Goal: Task Accomplishment & Management: Manage account settings

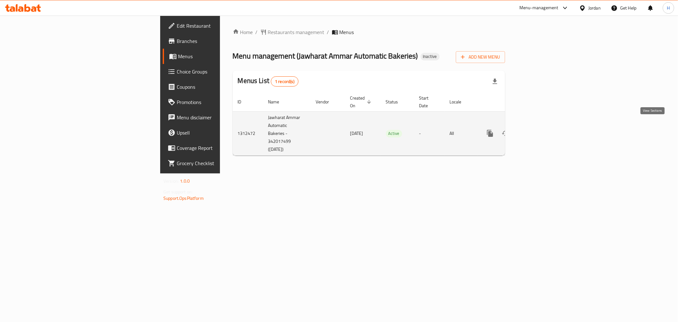
click at [539, 130] on icon "enhanced table" at bounding box center [536, 133] width 6 height 6
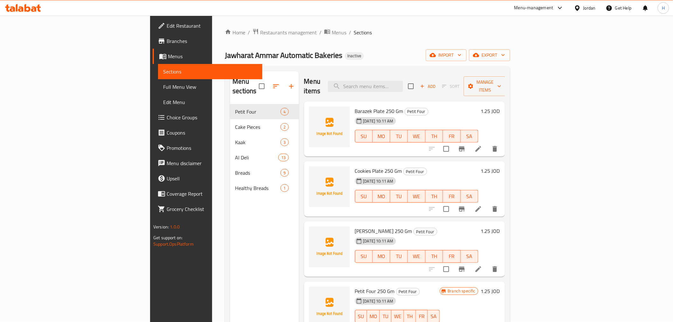
click at [163, 88] on span "Full Menu View" at bounding box center [210, 87] width 94 height 8
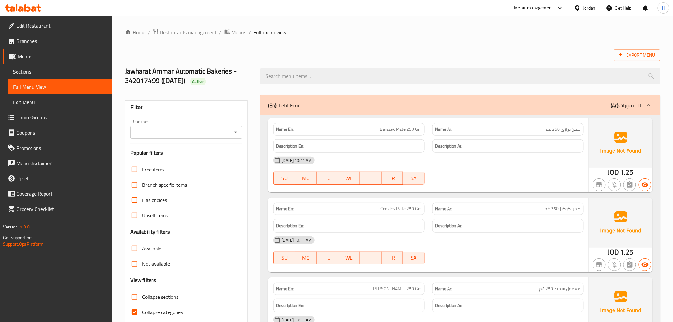
click at [231, 138] on div "Branches" at bounding box center [186, 132] width 112 height 13
click at [240, 127] on div "Branches" at bounding box center [186, 132] width 112 height 13
click at [234, 129] on icon "Open" at bounding box center [236, 132] width 8 height 8
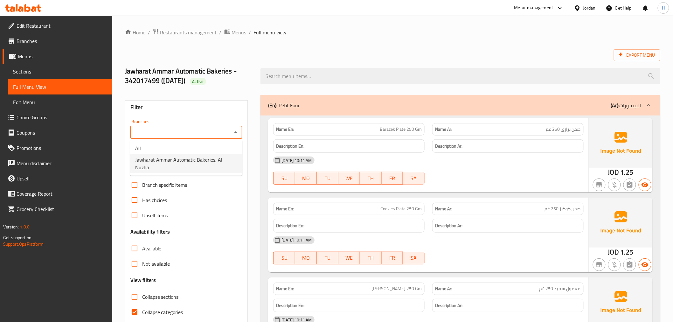
click at [230, 162] on span "Jawharat Ammar Automatic Bakeries, Al Nuzha" at bounding box center [186, 163] width 102 height 15
type input "Jawharat Ammar Automatic Bakeries, Al Nuzha"
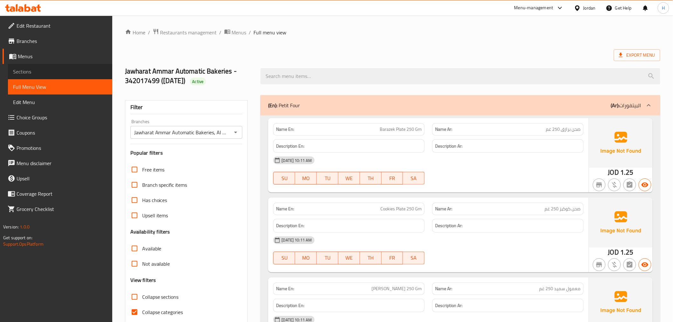
click at [18, 69] on span "Sections" at bounding box center [60, 72] width 94 height 8
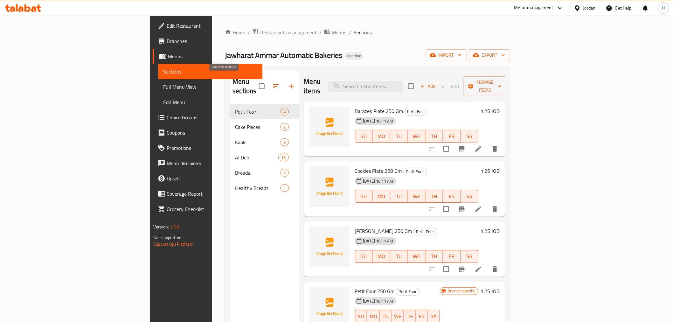
click at [255, 84] on input "checkbox" at bounding box center [261, 85] width 13 height 13
checkbox input "true"
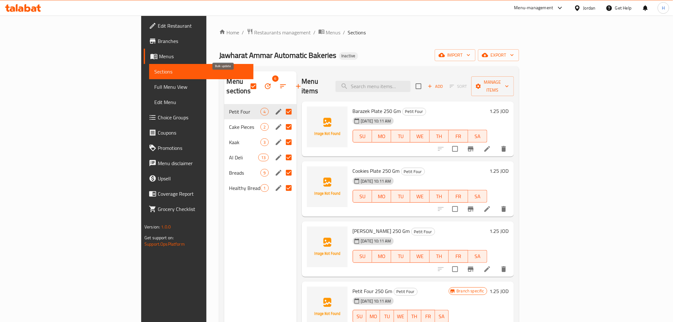
click at [260, 86] on button "button" at bounding box center [267, 86] width 15 height 15
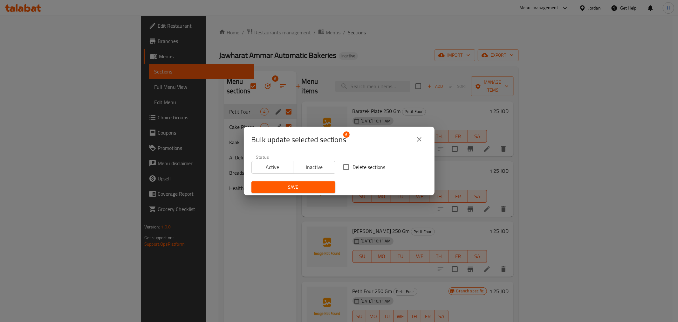
click at [347, 167] on input "Delete sections" at bounding box center [346, 166] width 13 height 13
checkbox input "true"
click at [302, 189] on span "Save" at bounding box center [294, 187] width 74 height 8
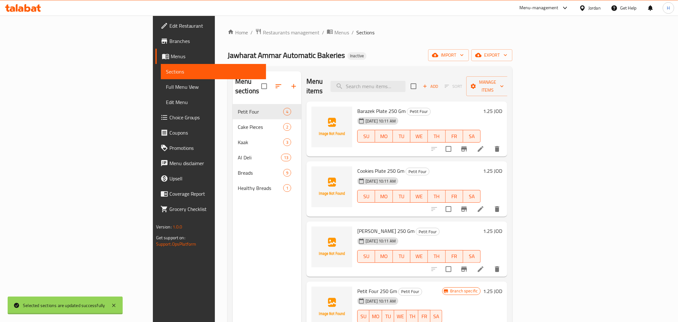
checkbox input "false"
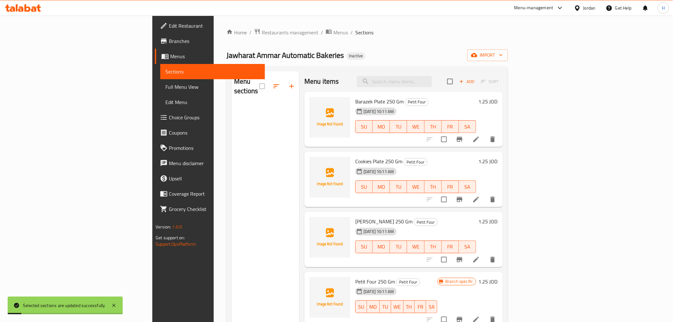
click at [508, 44] on div "Home / Restaurants management / Menus / Sections Jawharat Ammar Automatic Baker…" at bounding box center [366, 213] width 281 height 370
click at [503, 54] on span "import" at bounding box center [487, 55] width 31 height 8
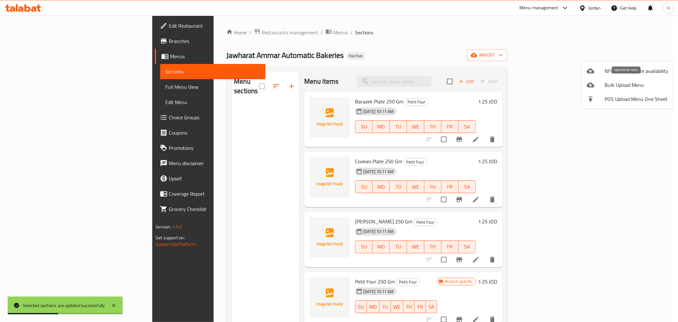
click at [618, 86] on span "Bulk Upload Menu" at bounding box center [637, 85] width 64 height 8
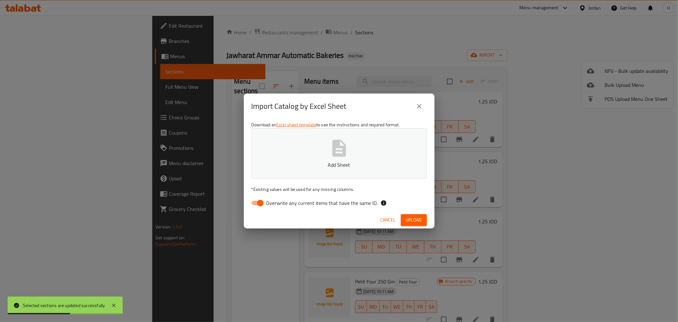
drag, startPoint x: 259, startPoint y: 196, endPoint x: 333, endPoint y: 157, distance: 83.2
click at [261, 197] on input "Overwrite any current items that have the same ID." at bounding box center [260, 203] width 36 height 12
checkbox input "false"
click at [343, 153] on icon "button" at bounding box center [339, 148] width 14 height 17
click at [412, 220] on span "Upload" at bounding box center [414, 220] width 16 height 8
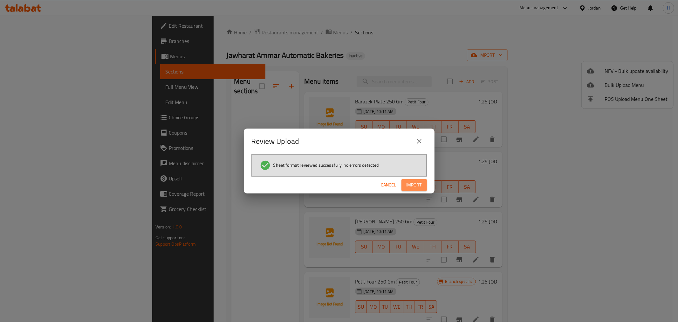
click at [405, 183] on button "Import" at bounding box center [414, 185] width 25 height 12
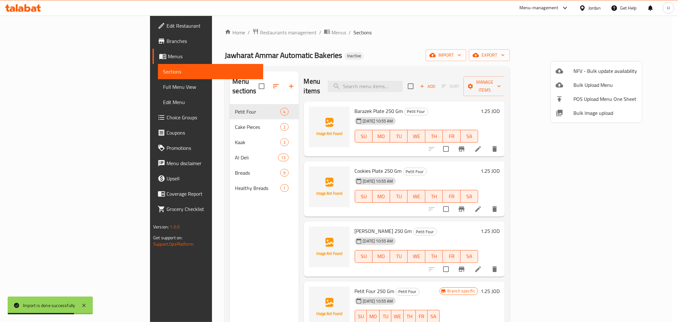
click at [24, 83] on div at bounding box center [339, 161] width 678 height 322
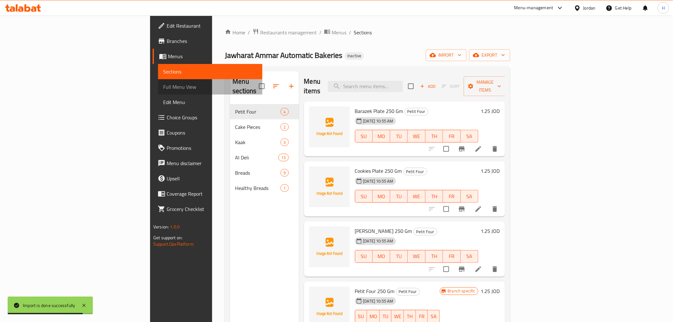
click at [163, 84] on span "Full Menu View" at bounding box center [210, 87] width 94 height 8
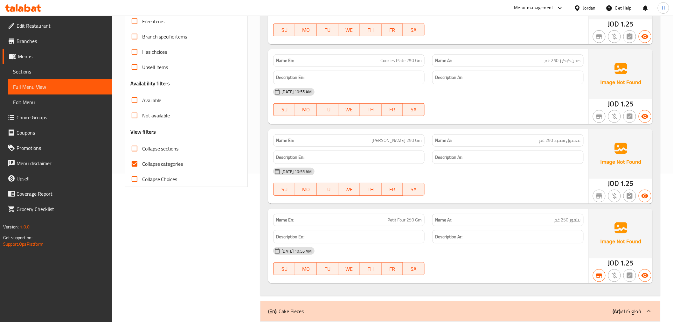
scroll to position [176, 0]
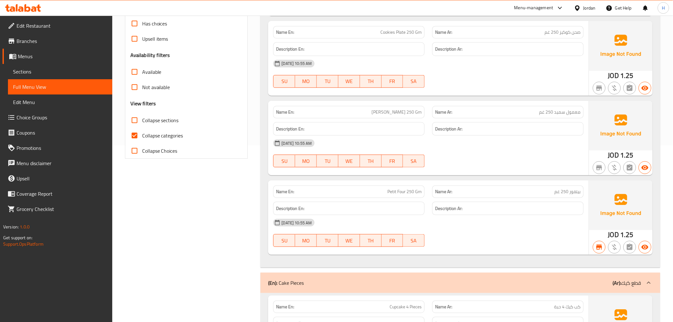
click at [573, 192] on span "بيتفور 250 غم" at bounding box center [568, 191] width 26 height 7
drag, startPoint x: 577, startPoint y: 193, endPoint x: 581, endPoint y: 194, distance: 4.1
click at [581, 194] on div "Name Ar: بيتفور 250 غم" at bounding box center [507, 191] width 151 height 12
copy span "بيتفور"
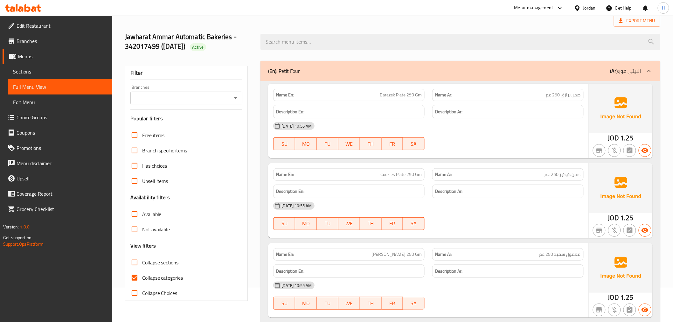
scroll to position [0, 0]
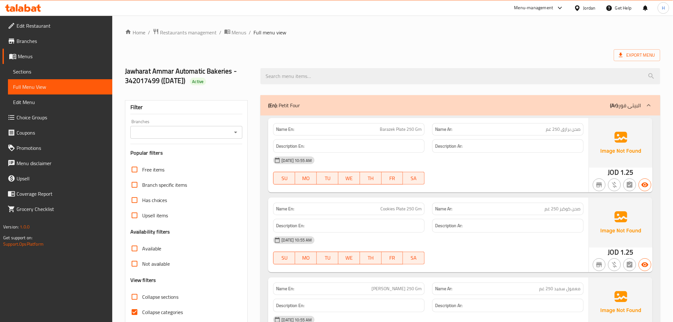
drag, startPoint x: 58, startPoint y: 70, endPoint x: 37, endPoint y: 69, distance: 20.7
click at [37, 69] on span "Sections" at bounding box center [60, 72] width 94 height 8
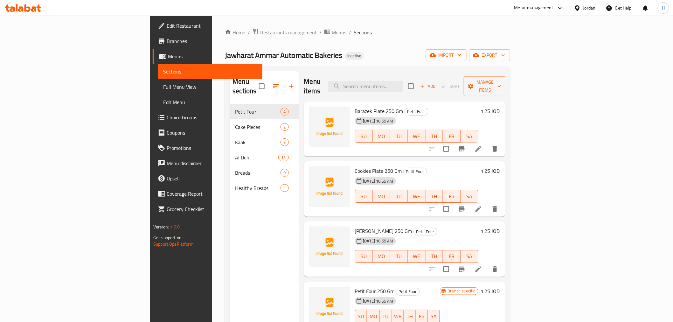
click at [420, 87] on div "Menu items Add Sort Manage items" at bounding box center [404, 86] width 201 height 30
click at [403, 85] on input "search" at bounding box center [365, 86] width 75 height 11
paste input "Petit Four"
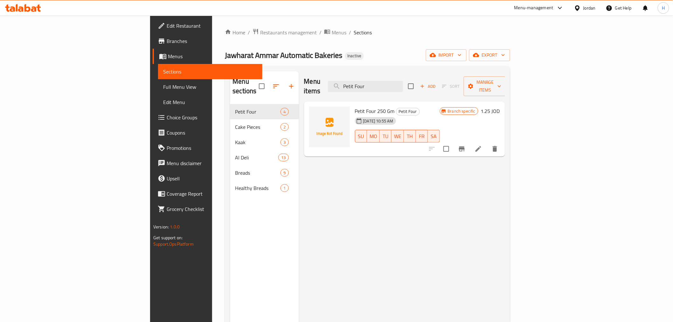
type input "Petit Four"
click at [482, 145] on icon at bounding box center [478, 149] width 8 height 8
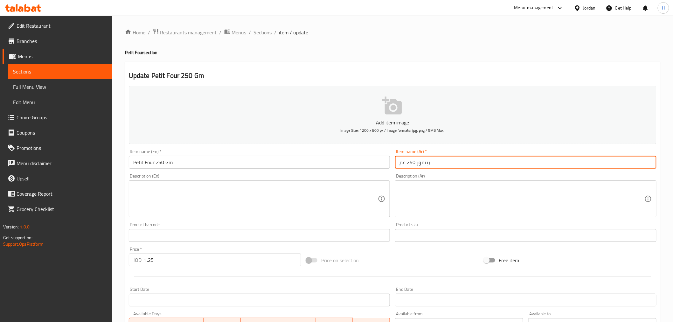
click at [424, 164] on input "بيتفور 250 غم" at bounding box center [525, 162] width 261 height 13
type input "بيتى فور 250 غم"
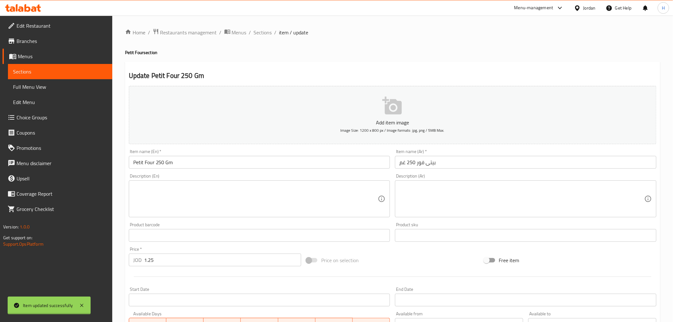
click at [430, 164] on div at bounding box center [336, 161] width 673 height 322
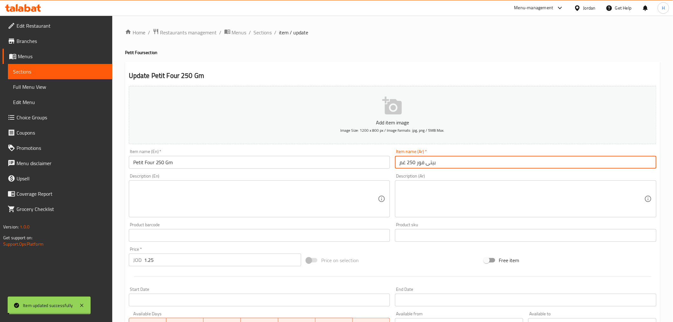
click at [430, 164] on input "بيتى فور 250 غم" at bounding box center [525, 162] width 261 height 13
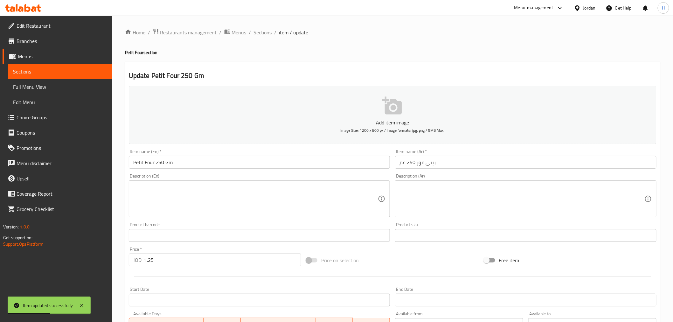
click at [50, 86] on span "Full Menu View" at bounding box center [60, 87] width 94 height 8
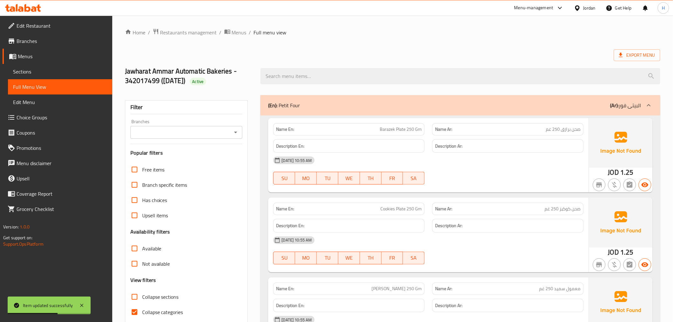
click at [199, 138] on div "Branches" at bounding box center [186, 132] width 112 height 13
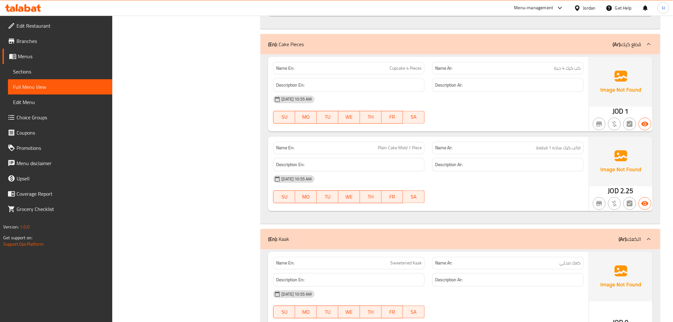
scroll to position [424, 0]
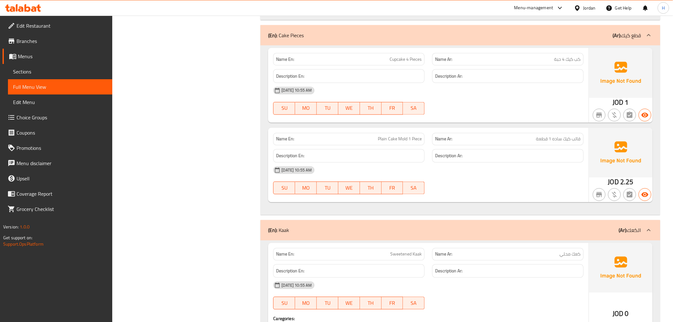
click at [383, 140] on span "Plain Cake Mold 1 Piece" at bounding box center [400, 139] width 44 height 7
drag, startPoint x: 383, startPoint y: 140, endPoint x: 401, endPoint y: 140, distance: 17.8
click at [401, 140] on span "Plain Cake Mold 1 Piece" at bounding box center [400, 139] width 44 height 7
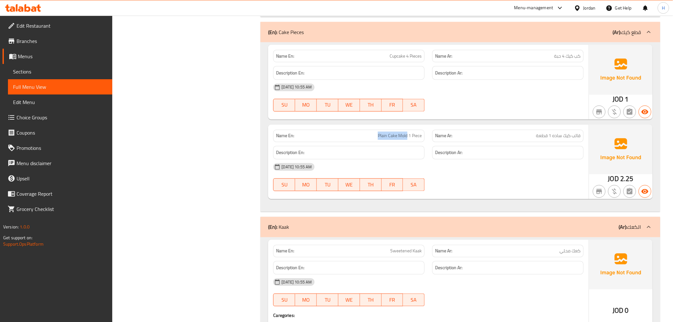
scroll to position [494, 0]
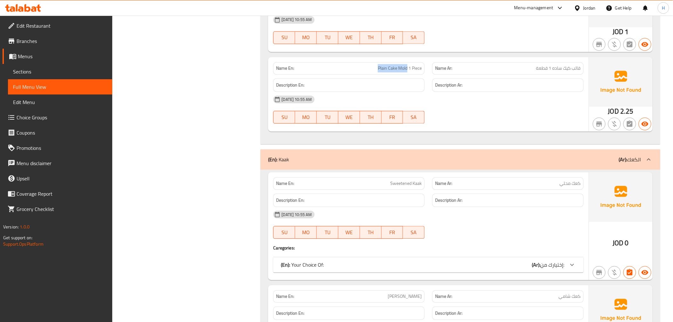
click at [562, 270] on div "(En): Your Choice Of: (Ar): إختيارك من:" at bounding box center [428, 264] width 310 height 15
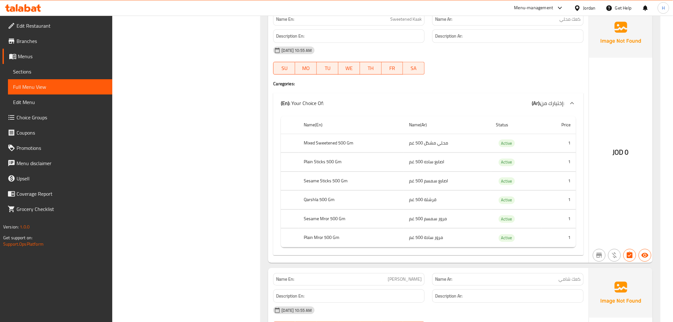
scroll to position [671, 0]
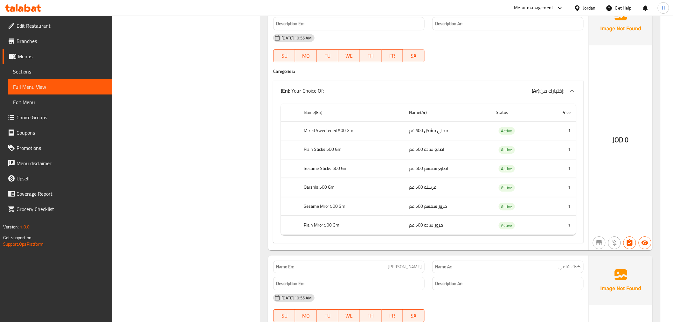
click at [313, 188] on th "Qarshla 500 Gm" at bounding box center [351, 187] width 105 height 19
click at [319, 209] on th "Sesame Mror 500 Gm" at bounding box center [351, 206] width 105 height 19
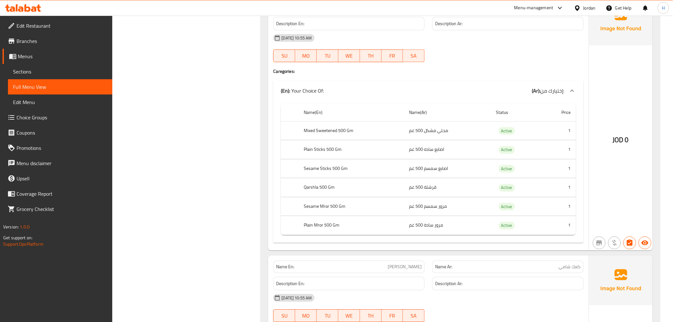
click at [318, 224] on th "Plain Mror 500 Gm" at bounding box center [351, 225] width 105 height 19
drag, startPoint x: 318, startPoint y: 224, endPoint x: 310, endPoint y: 222, distance: 8.9
click at [300, 224] on th "Plain Mror 500 Gm" at bounding box center [351, 225] width 105 height 19
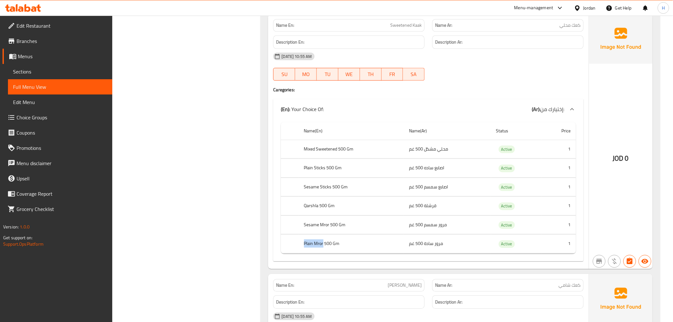
scroll to position [636, 0]
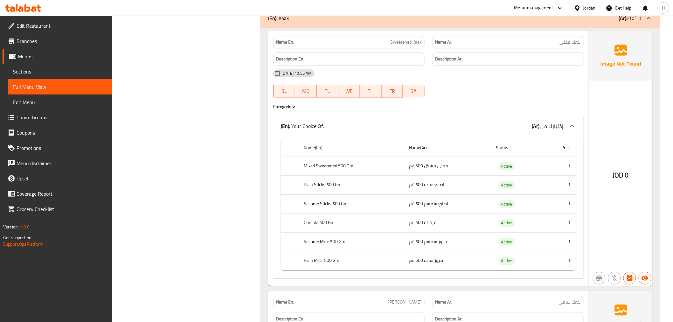
click at [431, 265] on td "مرور سادة 500 غم" at bounding box center [447, 260] width 87 height 19
click at [432, 265] on td "مرور سادة 500 غم" at bounding box center [447, 260] width 87 height 19
click at [431, 265] on td "مرور سادة 500 غم" at bounding box center [447, 260] width 87 height 19
copy td "مرور سادة 500 غم"
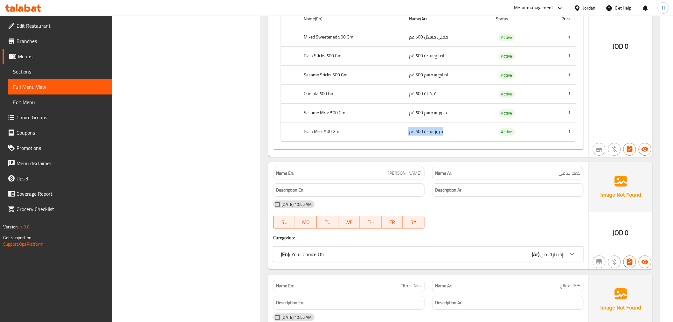
scroll to position [777, 0]
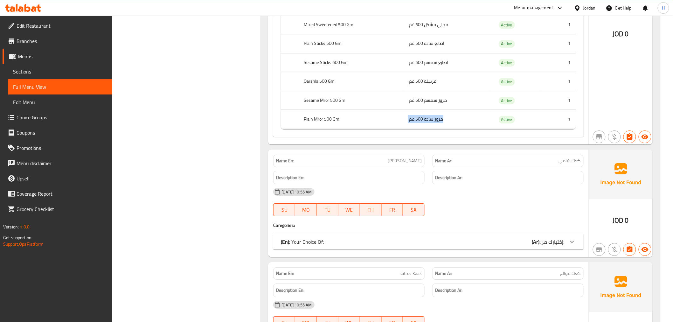
click at [516, 247] on div "(En): Your Choice Of: (Ar): إختيارك من:" at bounding box center [428, 241] width 310 height 15
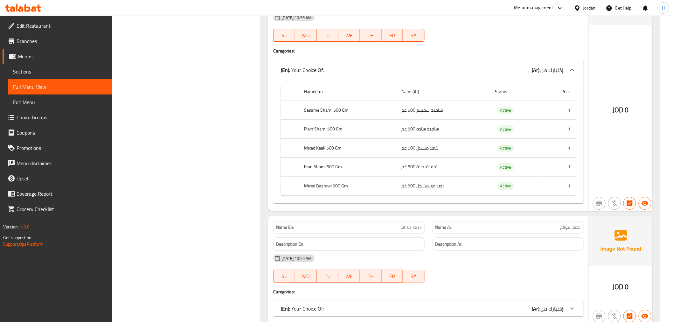
scroll to position [954, 0]
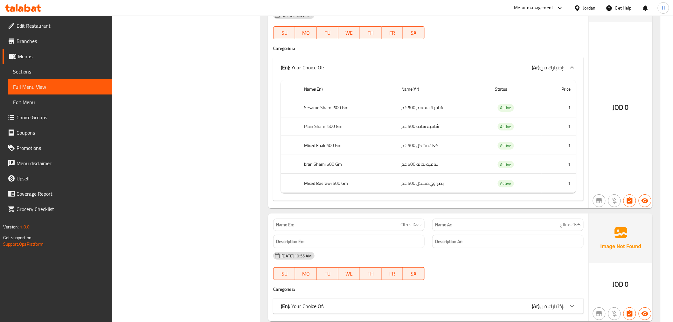
click at [308, 166] on th "bran Shami 500 Gm" at bounding box center [347, 164] width 97 height 19
drag, startPoint x: 308, startPoint y: 166, endPoint x: 316, endPoint y: 166, distance: 8.0
click at [316, 166] on th "bran Shami 500 Gm" at bounding box center [347, 164] width 97 height 19
click at [307, 164] on th "bran Shami 500 Gm" at bounding box center [347, 164] width 97 height 19
click at [306, 164] on th "bran Shami 500 Gm" at bounding box center [347, 164] width 97 height 19
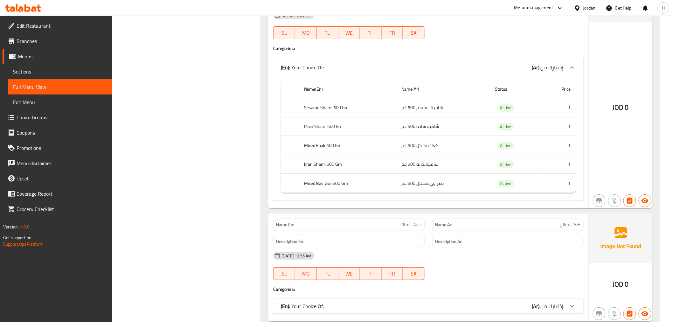
click at [422, 165] on td "شامية نخالة 500 غم" at bounding box center [443, 164] width 94 height 19
drag, startPoint x: 422, startPoint y: 165, endPoint x: 430, endPoint y: 165, distance: 8.3
click at [430, 165] on td "شامية نخالة 500 غم" at bounding box center [443, 164] width 94 height 19
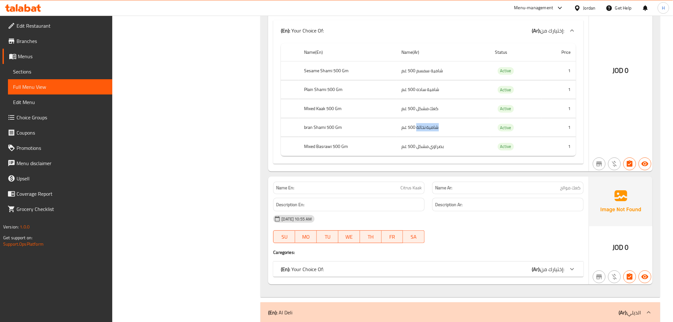
scroll to position [1060, 0]
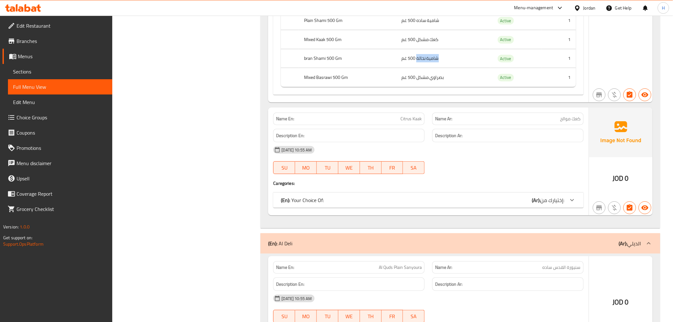
click at [396, 207] on div "(En): Your Choice Of: (Ar): إختيارك من:" at bounding box center [428, 199] width 310 height 15
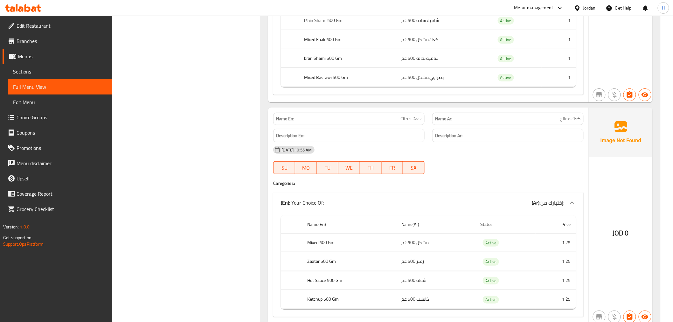
click at [416, 120] on span "Citrus Kaak" at bounding box center [410, 118] width 21 height 7
copy span "Citrus Kaak"
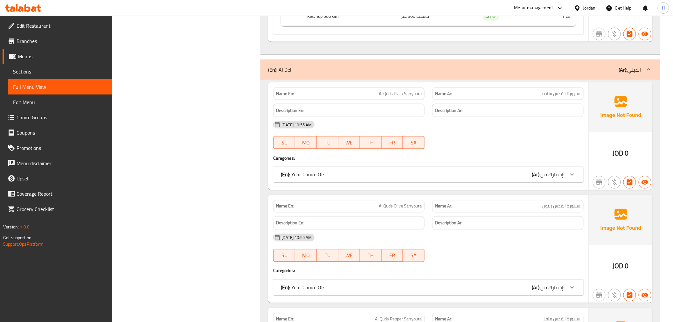
scroll to position [1378, 0]
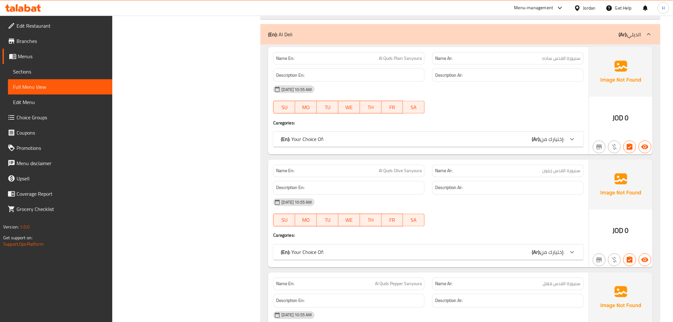
click at [527, 141] on div "(En): Your Choice Of: (Ar): إختيارك من:" at bounding box center [422, 139] width 283 height 8
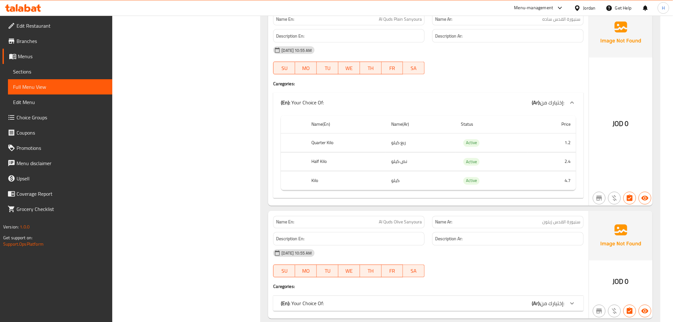
scroll to position [1484, 0]
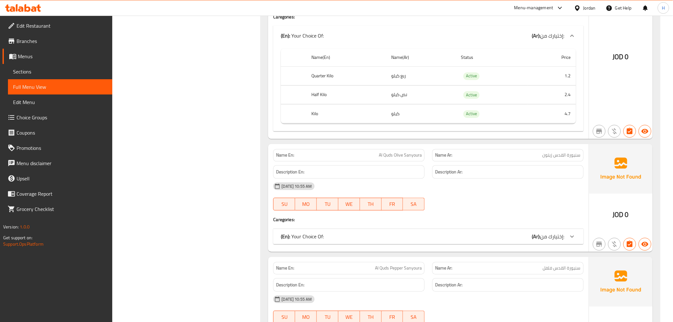
click at [481, 243] on div "(En): Your Choice Of: (Ar): إختيارك من:" at bounding box center [428, 236] width 310 height 15
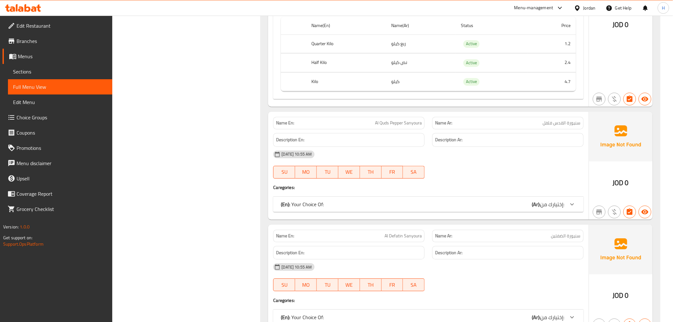
scroll to position [1731, 0]
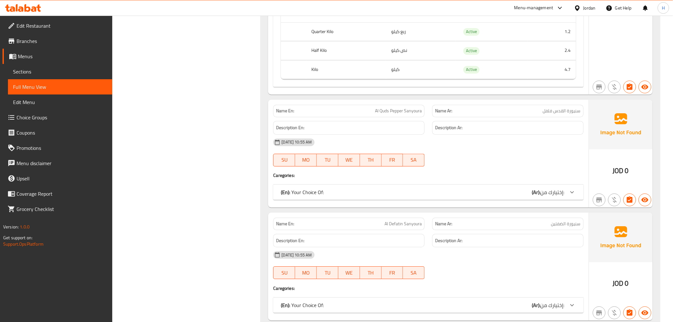
click at [392, 191] on div "(En): Your Choice Of: (Ar): إختيارك من:" at bounding box center [422, 192] width 283 height 8
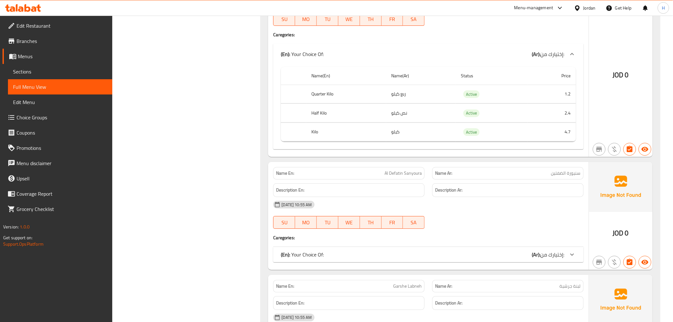
scroll to position [1872, 0]
click at [497, 252] on div "(En): Your Choice Of: (Ar): إختيارك من:" at bounding box center [422, 254] width 283 height 8
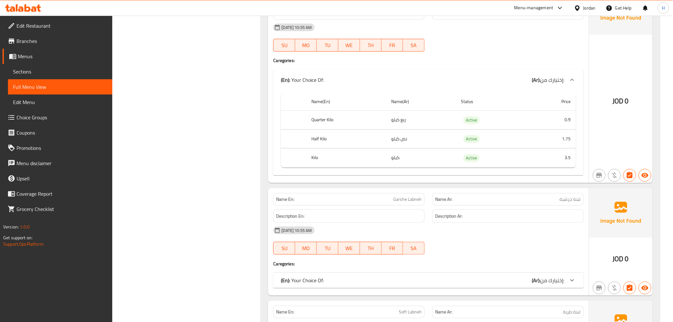
scroll to position [2049, 0]
click at [544, 275] on span "إختيارك من:" at bounding box center [553, 280] width 24 height 10
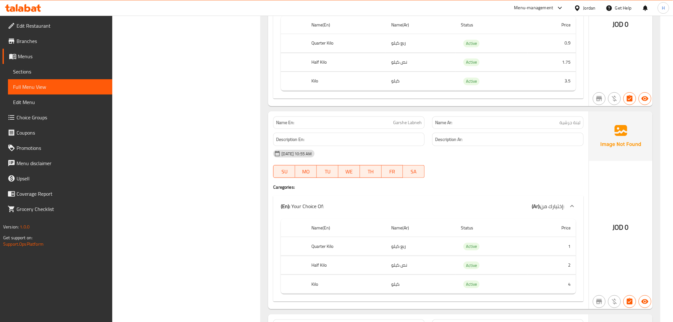
scroll to position [2155, 0]
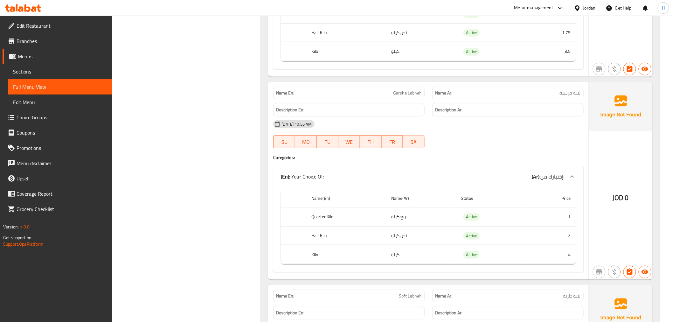
click at [402, 97] on div "Name En: Garshe Labneh" at bounding box center [348, 93] width 151 height 12
click at [565, 93] on span "لبنة جرشية" at bounding box center [570, 93] width 21 height 7
click at [562, 93] on span "لبنة جرشية" at bounding box center [570, 93] width 21 height 7
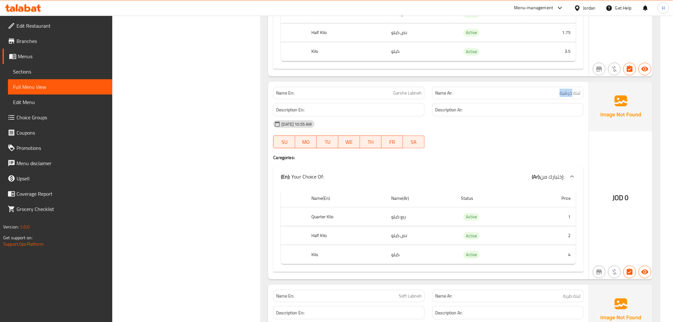
copy span "جرشية"
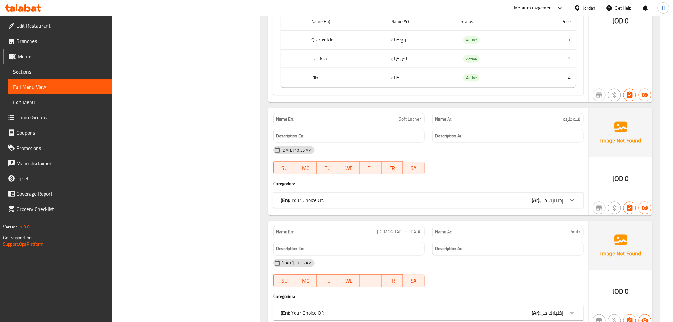
click at [441, 202] on div "(En): Your Choice Of: (Ar): إختيارك من:" at bounding box center [422, 201] width 283 height 8
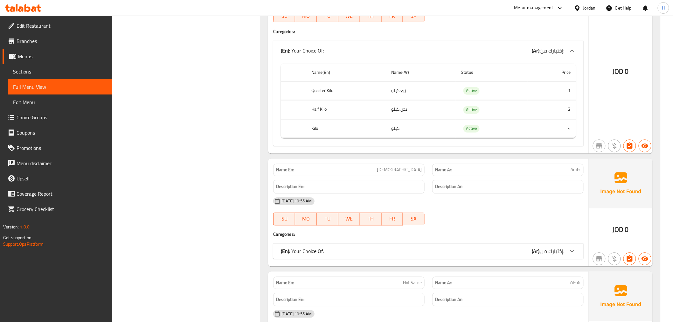
scroll to position [2614, 0]
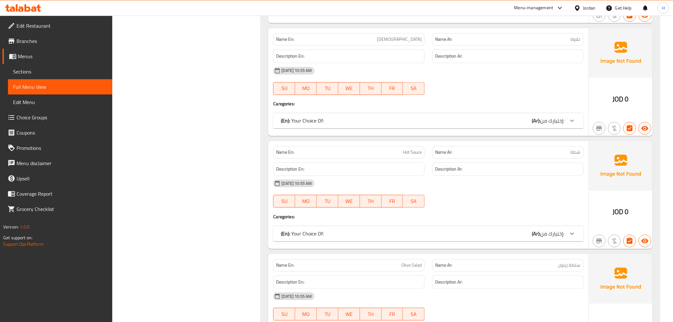
click at [508, 118] on div "(En): Your Choice Of: (Ar): إختيارك من:" at bounding box center [422, 121] width 283 height 8
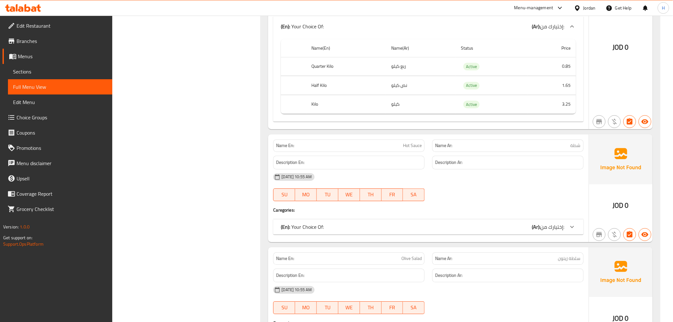
scroll to position [2720, 0]
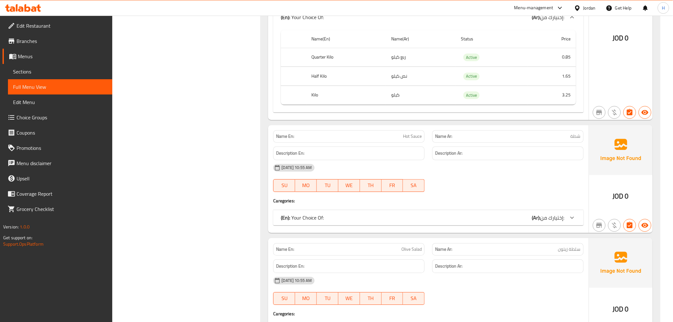
click at [466, 214] on div "(En): Your Choice Of: (Ar): إختيارك من:" at bounding box center [422, 218] width 283 height 8
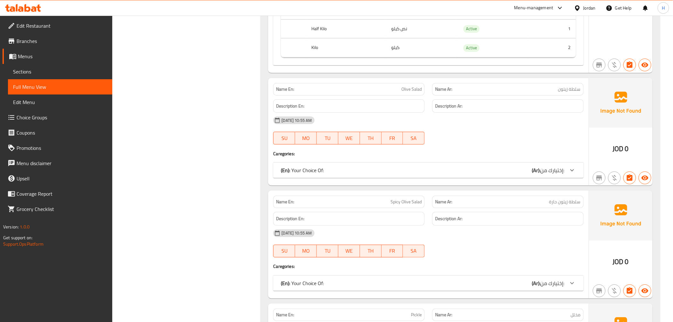
scroll to position [3003, 0]
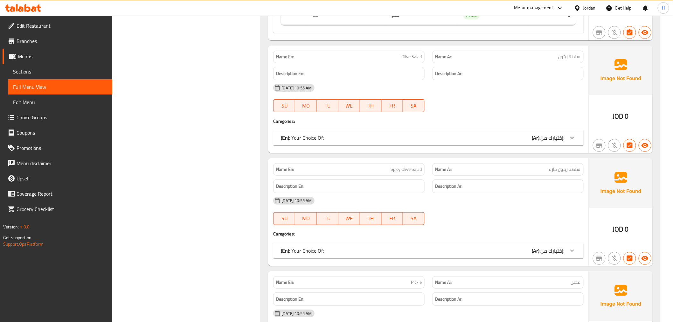
click at [492, 141] on div "(En): Your Choice Of: (Ar): إختيارك من:" at bounding box center [422, 138] width 283 height 8
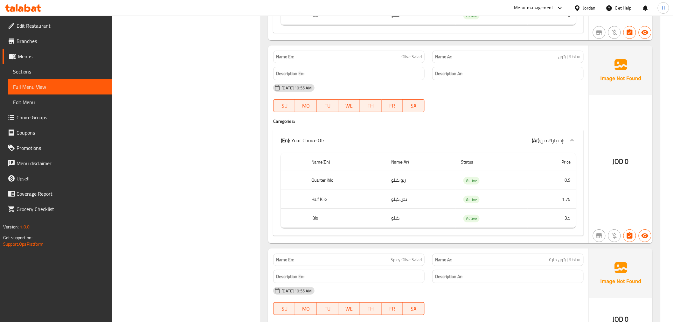
scroll to position [3144, 0]
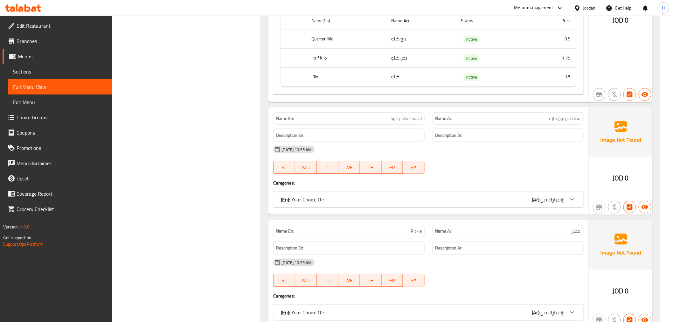
click at [348, 192] on div "(En): Your Choice Of: (Ar): إختيارك من:" at bounding box center [428, 199] width 310 height 15
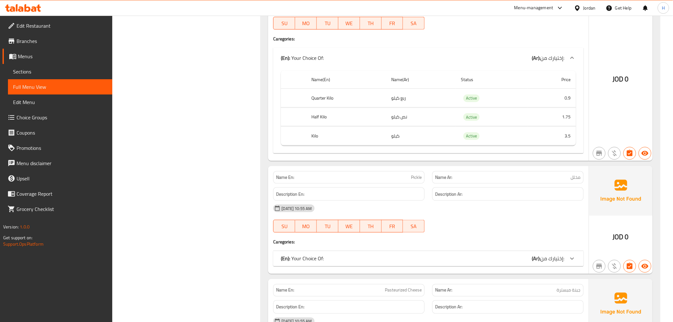
scroll to position [3356, 0]
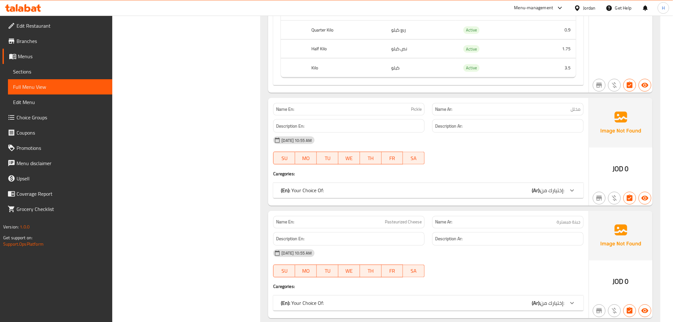
click at [502, 192] on div "(En): Your Choice Of: (Ar): إختيارك من:" at bounding box center [422, 191] width 283 height 8
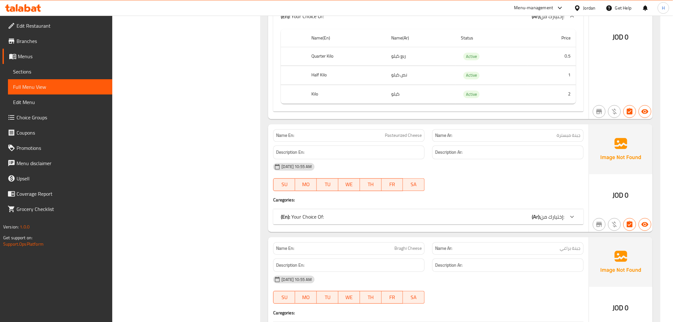
scroll to position [3533, 0]
click at [475, 216] on div "(En): Your Choice Of: (Ar): إختيارك من:" at bounding box center [422, 217] width 283 height 8
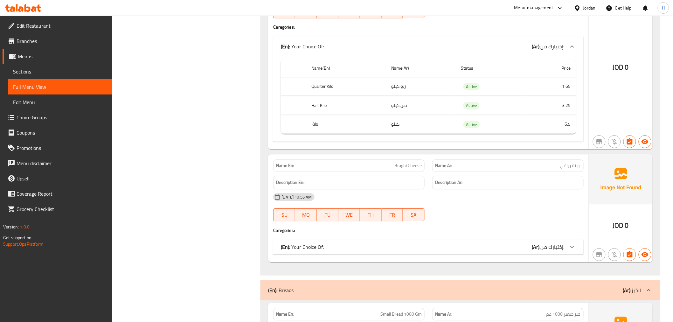
scroll to position [3710, 0]
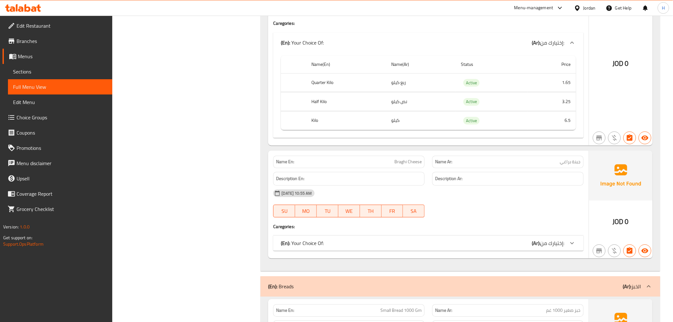
click at [475, 249] on div "(En): Your Choice Of: (Ar): إختيارك من:" at bounding box center [428, 242] width 310 height 15
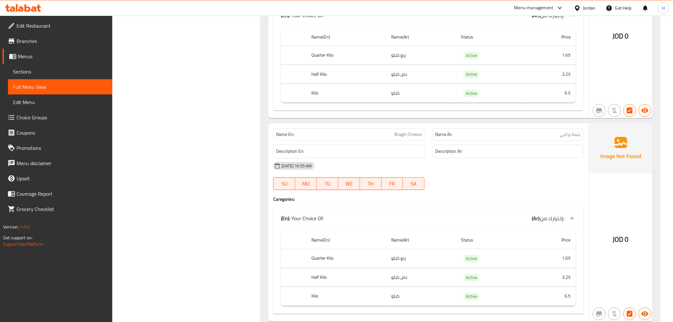
scroll to position [3780, 0]
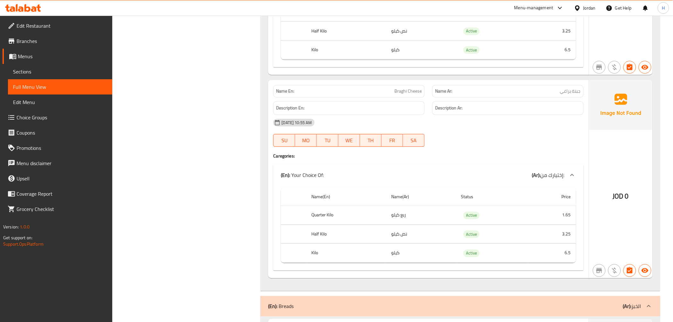
click at [398, 97] on div "Description En:" at bounding box center [348, 107] width 159 height 21
click at [404, 93] on span "Braghi Cheese" at bounding box center [407, 91] width 27 height 7
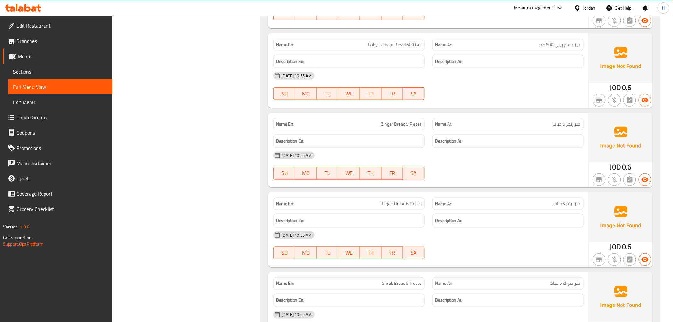
scroll to position [4204, 0]
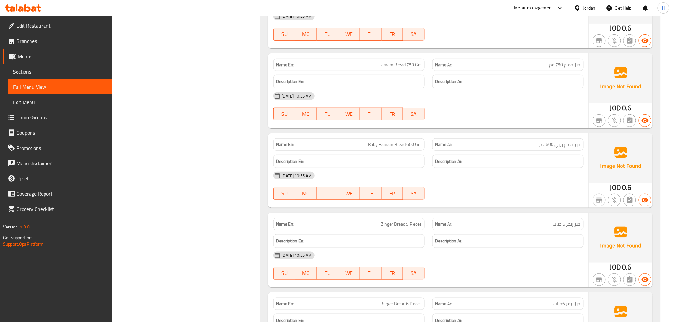
click at [47, 71] on span "Sections" at bounding box center [60, 72] width 94 height 8
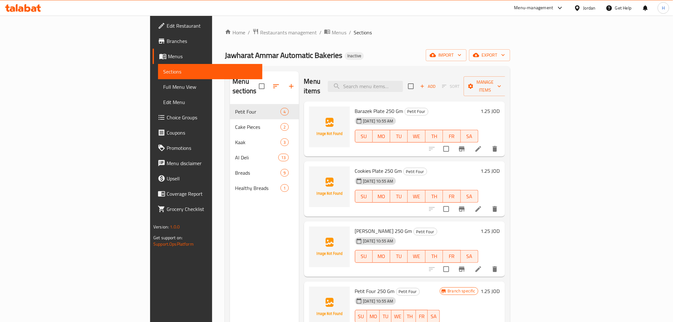
click at [431, 88] on div "Menu items Add Sort Manage items" at bounding box center [404, 86] width 201 height 30
click at [403, 81] on input "search" at bounding box center [365, 86] width 75 height 11
paste input "بيتفور"
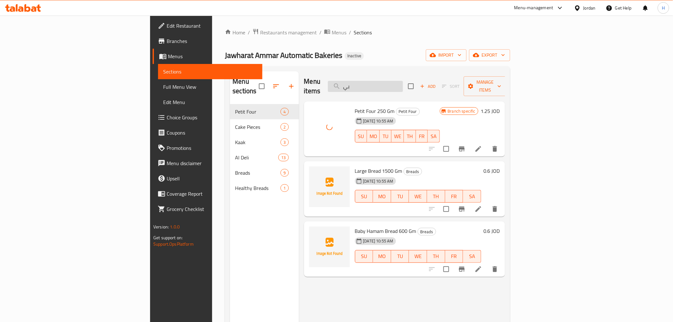
click at [403, 84] on input "بي" at bounding box center [365, 86] width 75 height 11
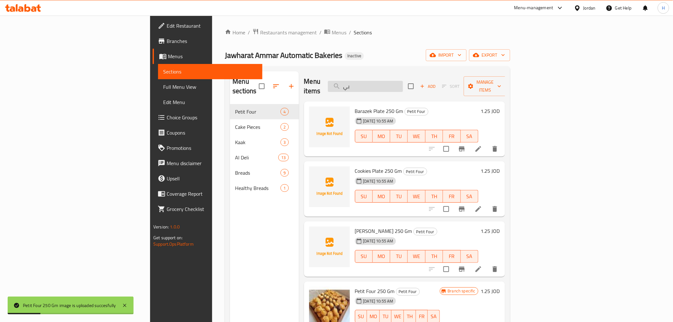
click at [403, 84] on input "بي" at bounding box center [365, 86] width 75 height 11
paste input "بنة براغ"
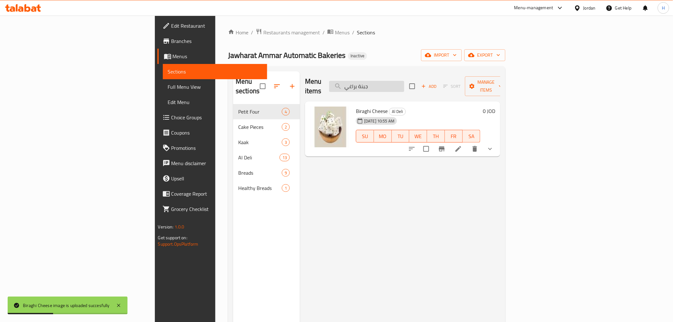
click at [404, 81] on input "جبنة براغي" at bounding box center [366, 86] width 75 height 11
paste input "مبسترة"
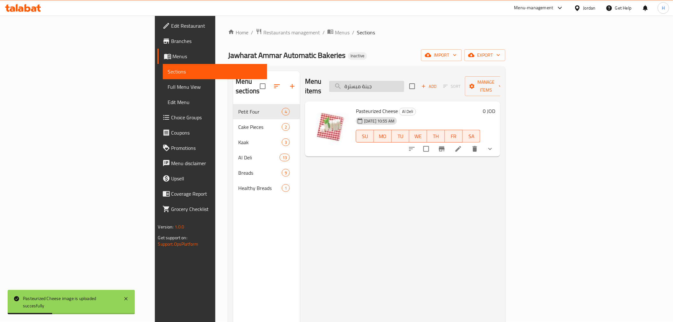
click at [404, 81] on input "جبنة مبسترة" at bounding box center [366, 86] width 75 height 11
paste input "لاو"
click at [404, 81] on input "جبنة مبسترة" at bounding box center [366, 86] width 75 height 11
click at [404, 85] on input "حلاوة" at bounding box center [366, 86] width 75 height 11
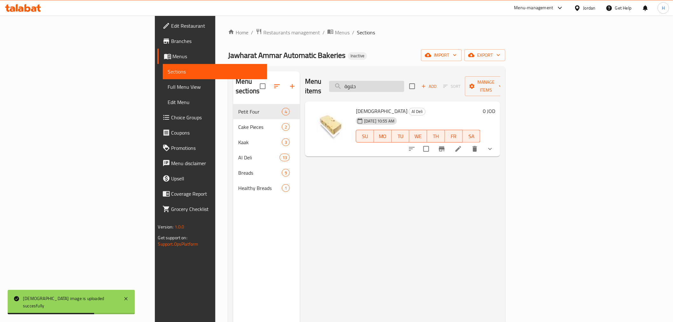
click at [404, 85] on input "حلاوة" at bounding box center [366, 86] width 75 height 11
paste input "بز إيطالي 4 حبات"
click at [404, 85] on input "خبز إيطالي 4 حبات" at bounding box center [366, 86] width 75 height 11
click at [404, 81] on input "خبز إيطالي 4 حبات" at bounding box center [366, 86] width 75 height 11
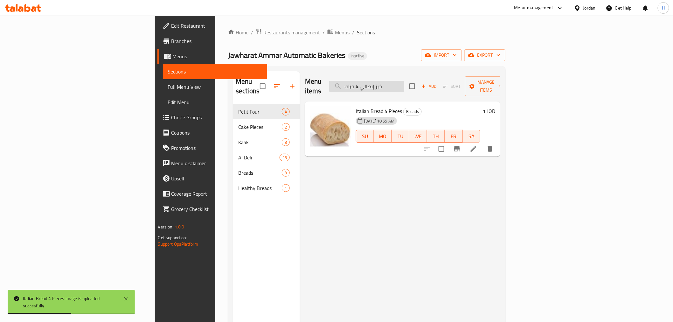
paste input "رغر 6"
click at [404, 81] on input "خبز إيطالي 4 حبات" at bounding box center [366, 86] width 75 height 11
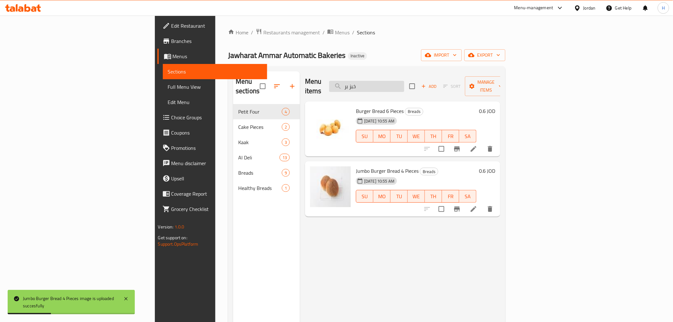
click at [404, 86] on input "خبز بر" at bounding box center [366, 86] width 75 height 11
paste input "وست أبيض"
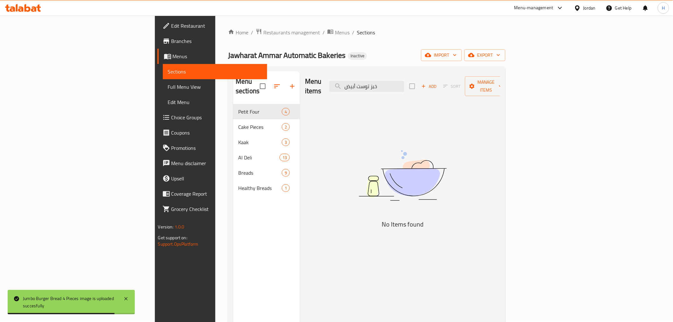
type input "خبز توست أبيض"
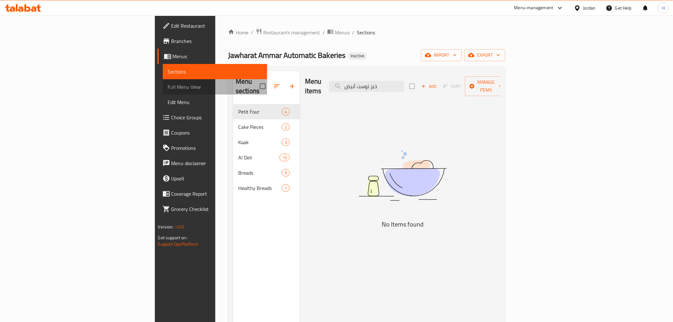
click at [163, 93] on link "Full Menu View" at bounding box center [215, 86] width 104 height 15
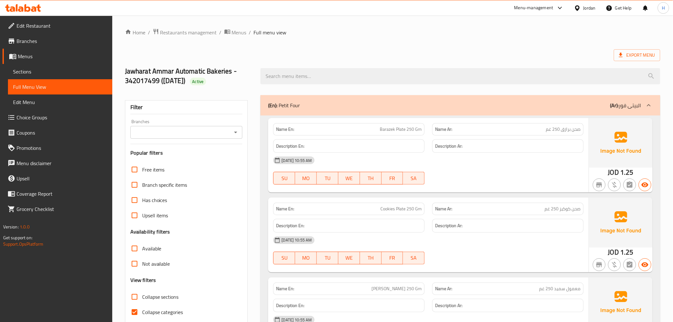
click at [213, 131] on input "Branches" at bounding box center [181, 132] width 98 height 9
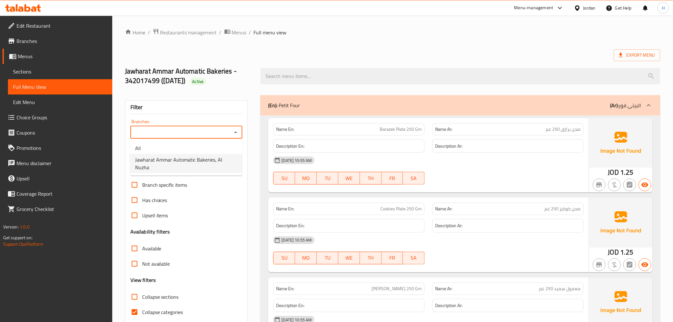
click at [205, 158] on span "Jawharat Ammar Automatic Bakeries, Al Nuzha" at bounding box center [186, 163] width 102 height 15
type input "Jawharat Ammar Automatic Bakeries, Al Nuzha"
click at [76, 67] on link "Sections" at bounding box center [60, 71] width 104 height 15
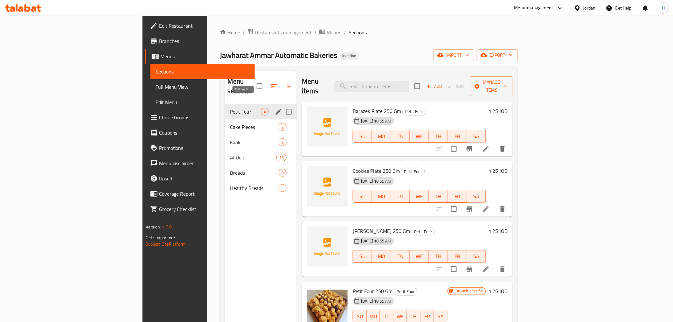
click at [275, 108] on icon "edit" at bounding box center [279, 112] width 8 height 8
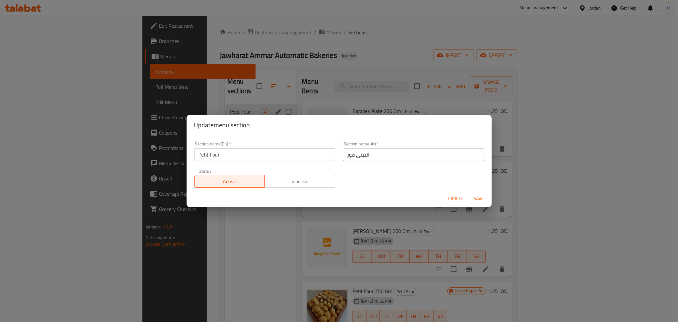
click at [250, 154] on input "Petit Four" at bounding box center [264, 154] width 141 height 13
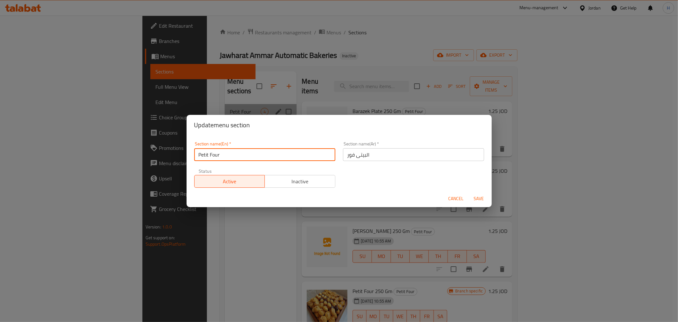
click at [250, 154] on input "Petit Four" at bounding box center [264, 154] width 141 height 13
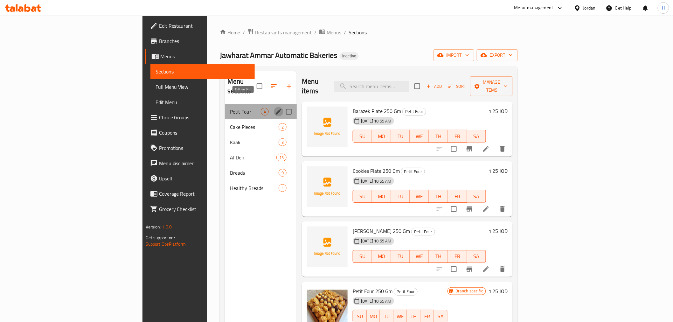
click at [275, 108] on icon "edit" at bounding box center [279, 112] width 8 height 8
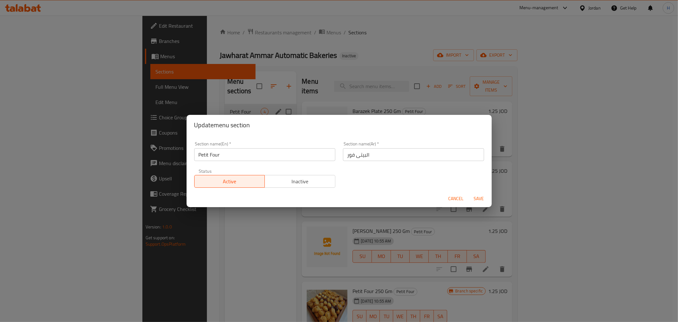
click at [280, 148] on input "Petit Four" at bounding box center [264, 154] width 141 height 13
paste input "and Other Items"
click at [280, 148] on input "Petit Four and Other Items" at bounding box center [264, 154] width 141 height 13
type input "Petit Four and Other Items"
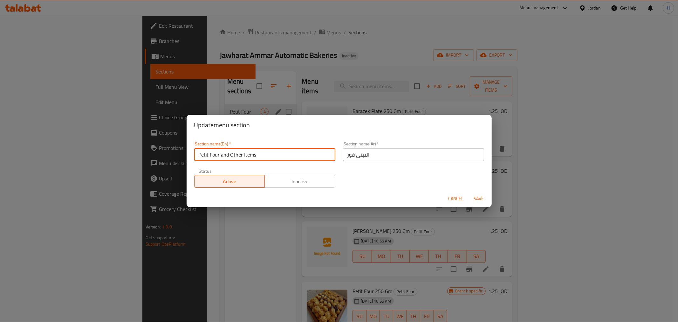
click at [411, 158] on input "البيتى فور" at bounding box center [413, 154] width 141 height 13
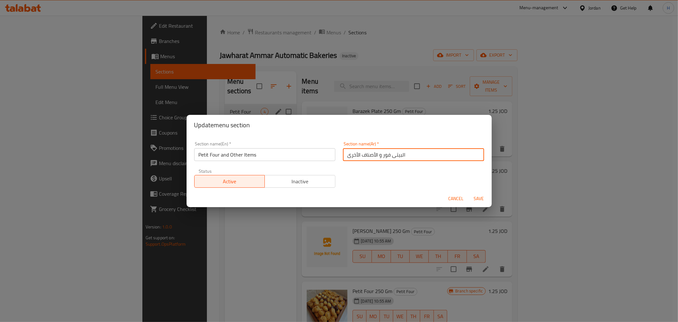
type input "البيتى فور و الأصناف الأخرى"
click at [469, 193] on button "Save" at bounding box center [479, 199] width 20 height 12
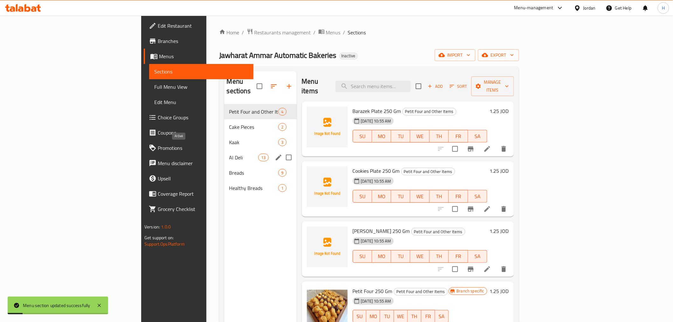
click at [229, 154] on span "Al Deli" at bounding box center [243, 158] width 29 height 8
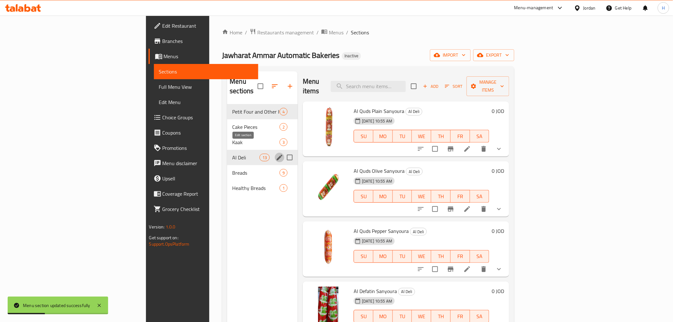
click at [276, 154] on icon "edit" at bounding box center [280, 158] width 8 height 8
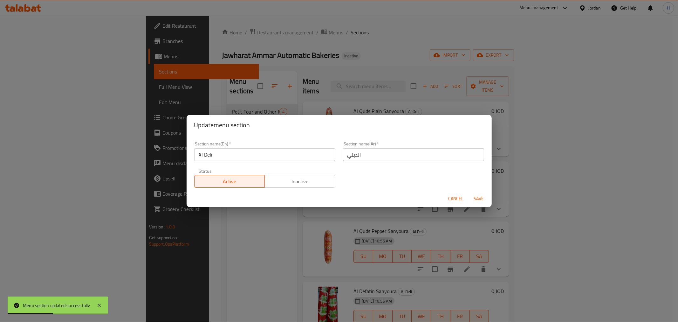
click at [214, 158] on input "Al Deli" at bounding box center [264, 154] width 141 height 13
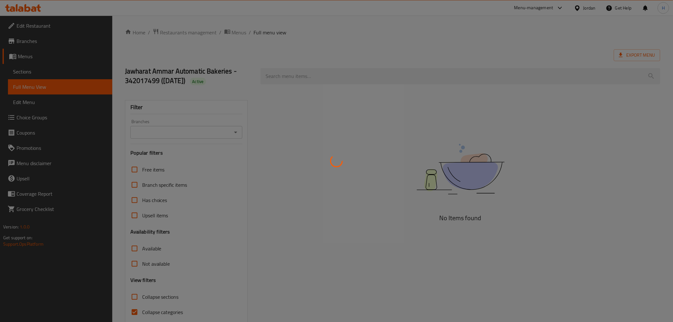
click at [61, 74] on div at bounding box center [336, 161] width 673 height 322
click at [61, 73] on div at bounding box center [336, 161] width 673 height 322
click at [55, 73] on div at bounding box center [336, 161] width 673 height 322
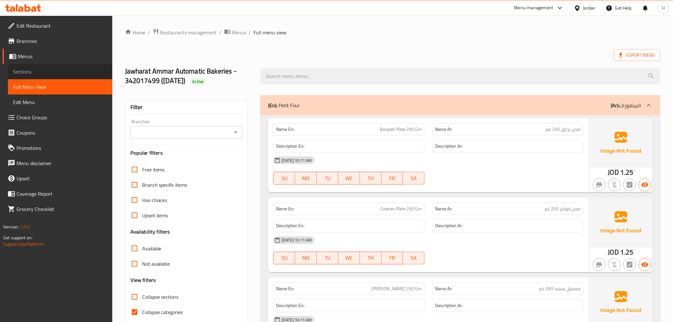
click at [55, 73] on span "Sections" at bounding box center [60, 72] width 94 height 8
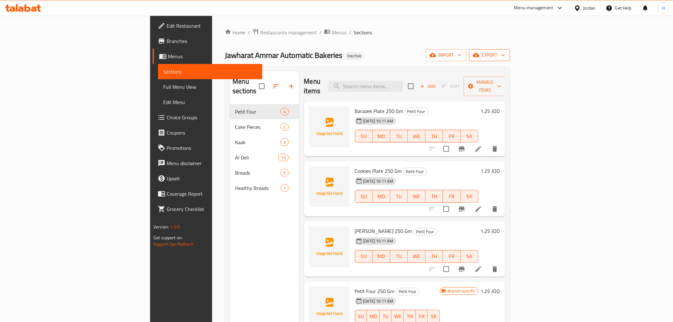
click at [505, 54] on span "export" at bounding box center [489, 55] width 31 height 8
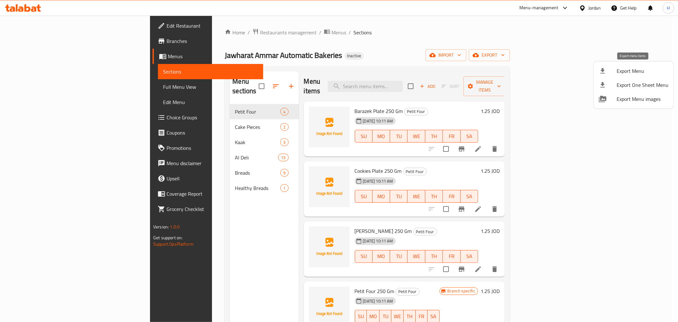
click at [633, 69] on span "Export Menu" at bounding box center [643, 71] width 52 height 8
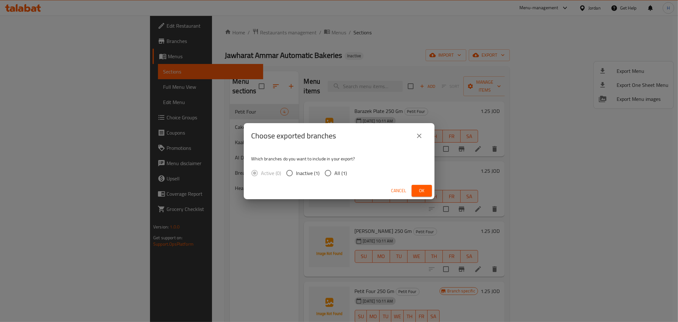
click at [325, 173] on input "All (1)" at bounding box center [327, 172] width 13 height 13
radio input "true"
click at [418, 192] on span "Ok" at bounding box center [422, 191] width 10 height 8
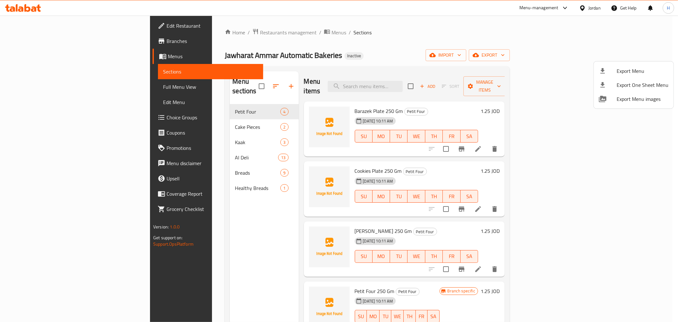
click at [414, 85] on div at bounding box center [339, 161] width 678 height 322
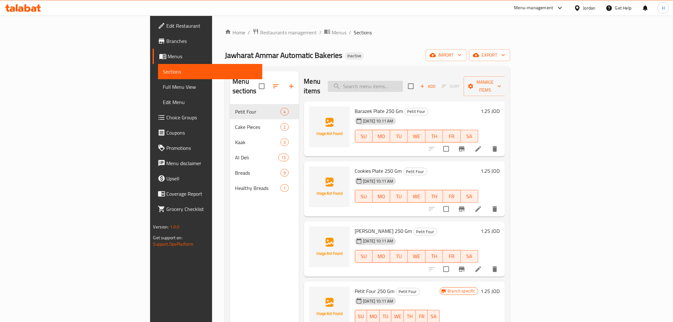
click at [403, 81] on input "search" at bounding box center [365, 86] width 75 height 11
paste input "بيتفور"
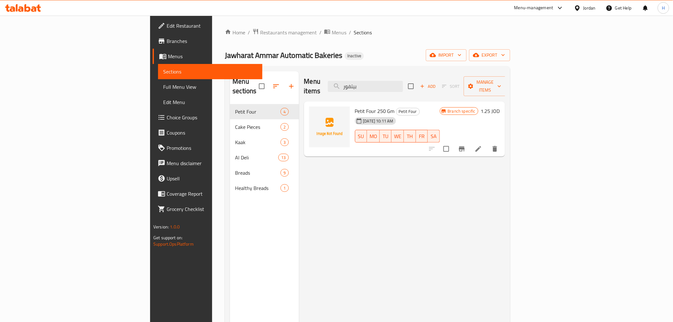
type input "بيتفور"
click at [482, 145] on icon at bounding box center [478, 149] width 8 height 8
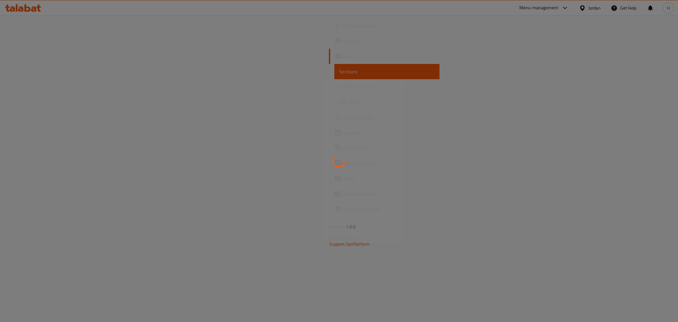
drag, startPoint x: 599, startPoint y: 211, endPoint x: 583, endPoint y: 205, distance: 16.7
click at [596, 213] on div at bounding box center [339, 161] width 678 height 322
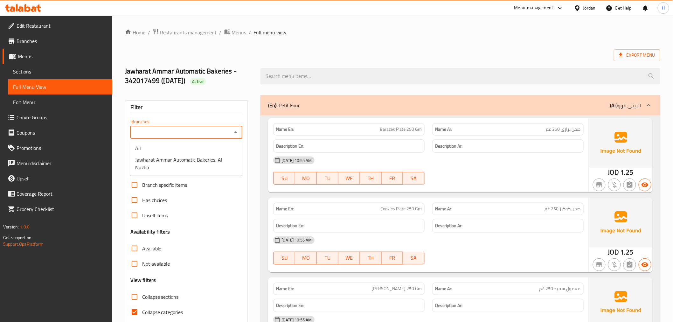
click at [224, 135] on input "Branches" at bounding box center [181, 132] width 98 height 9
click at [231, 159] on span "Jawharat Ammar Automatic Bakeries, Al Nuzha" at bounding box center [186, 163] width 102 height 15
type input "Jawharat Ammar Automatic Bakeries, Al Nuzha"
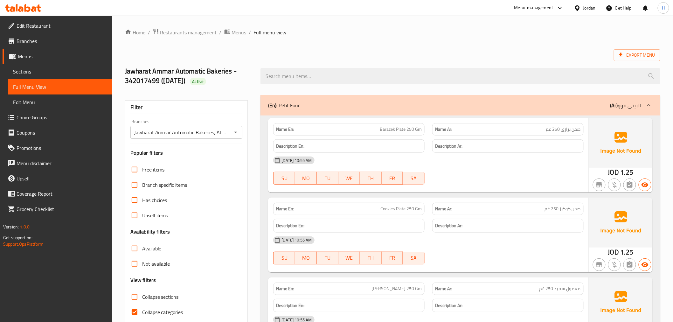
click at [50, 57] on div at bounding box center [336, 161] width 673 height 322
click at [50, 79] on link "Full Menu View" at bounding box center [60, 86] width 104 height 15
click at [52, 75] on span "Sections" at bounding box center [60, 72] width 94 height 8
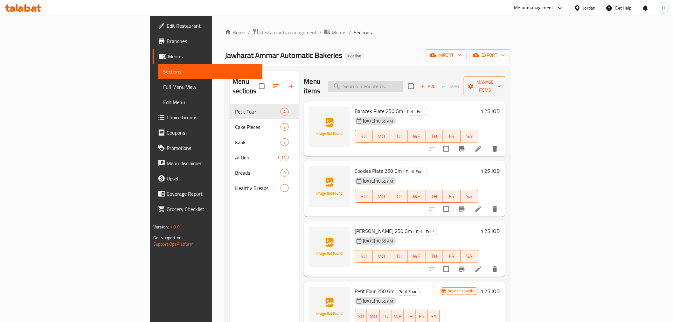
click at [403, 84] on input "search" at bounding box center [365, 86] width 75 height 11
paste input "Biraghi Cheese"
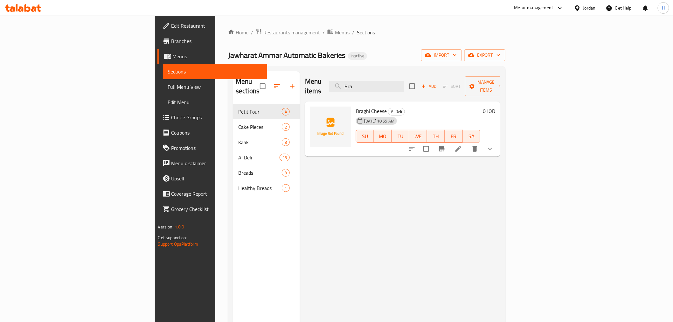
type input "Bra"
click at [467, 144] on li at bounding box center [458, 148] width 18 height 11
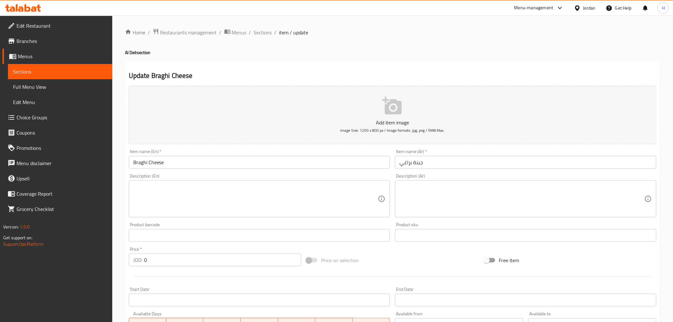
click at [153, 164] on input "Braghi Cheese" at bounding box center [259, 162] width 261 height 13
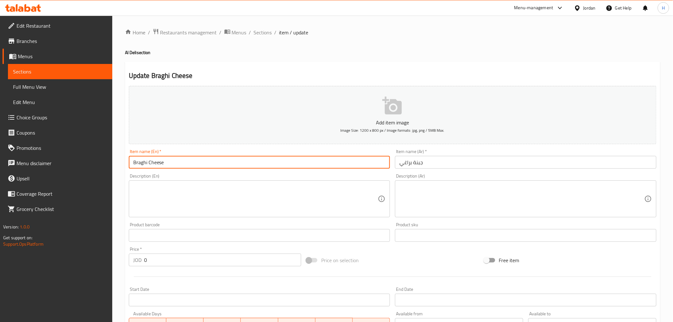
click at [153, 164] on input "Braghi Cheese" at bounding box center [259, 162] width 261 height 13
paste input "i"
click at [153, 164] on input "Braghi Cheese" at bounding box center [259, 162] width 261 height 13
type input "Biraghi Cheese"
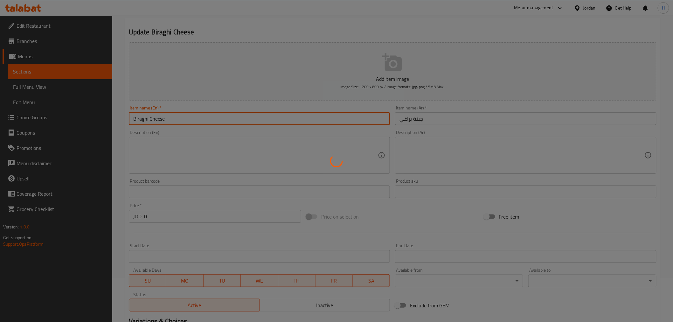
scroll to position [19, 0]
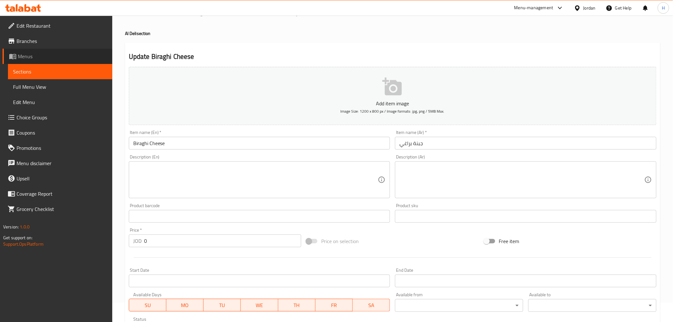
click at [50, 61] on link "Menus" at bounding box center [58, 56] width 110 height 15
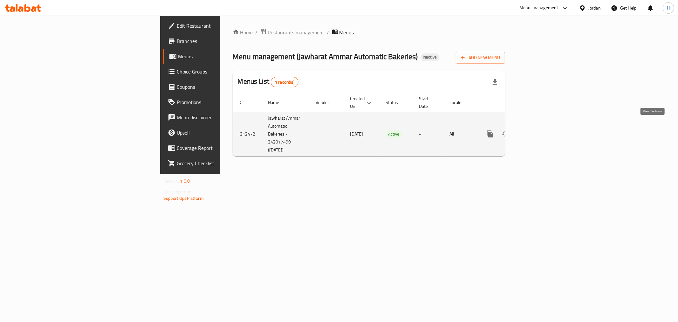
click at [540, 130] on icon "enhanced table" at bounding box center [536, 134] width 8 height 8
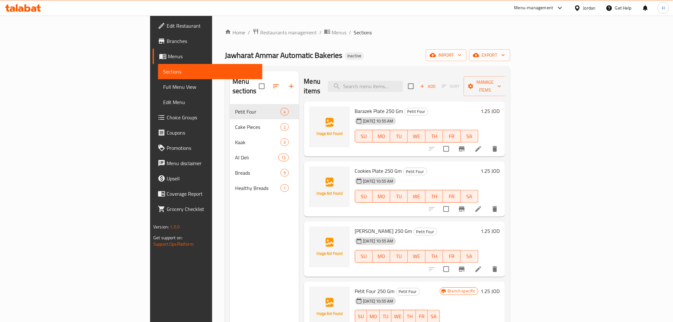
click at [411, 88] on div "Menu items Add Sort Manage items" at bounding box center [404, 86] width 201 height 30
click at [403, 81] on input "search" at bounding box center [365, 86] width 75 height 11
paste input "خبز حمام 750 غ"
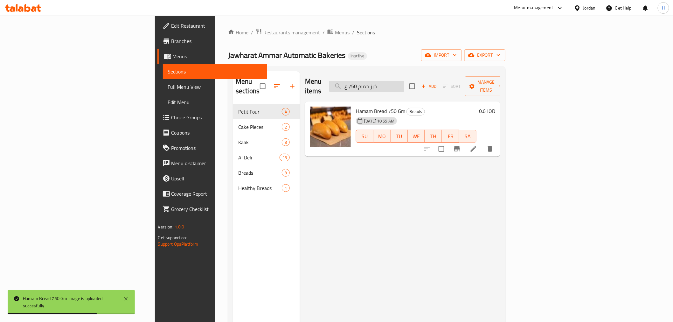
drag, startPoint x: 414, startPoint y: 90, endPoint x: 411, endPoint y: 86, distance: 4.7
click at [414, 90] on div "Menu items خبز حمام 750 غ Add Sort Manage items" at bounding box center [402, 86] width 195 height 30
click at [404, 84] on input "خبز حمام 750 غ" at bounding box center [366, 86] width 75 height 11
paste input "بيبي 60"
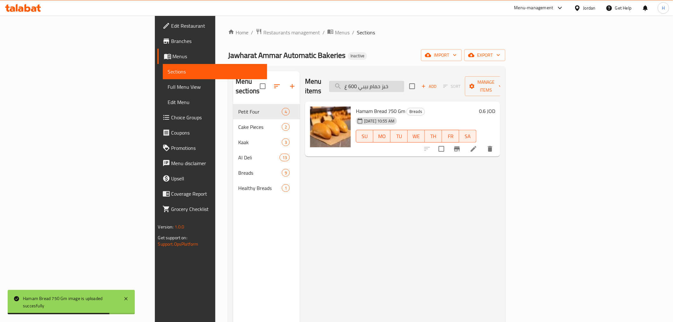
click at [404, 84] on input "خبز حمام بيبي 600 غ" at bounding box center [366, 86] width 75 height 11
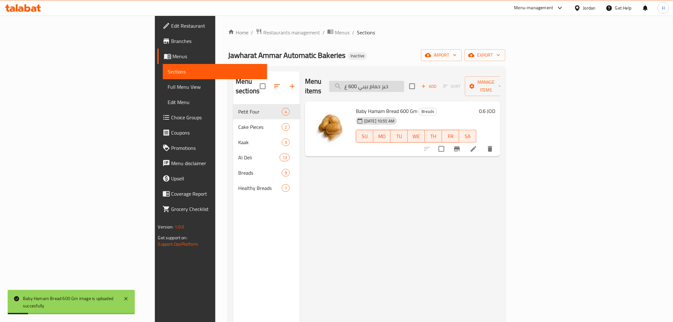
click at [404, 81] on input "خبز حمام بيبي 600 غ" at bounding box center [366, 86] width 75 height 11
paste input "حي 4 حبات"
click at [404, 81] on input "خبز حمام صحي 4 حبات" at bounding box center [366, 86] width 75 height 11
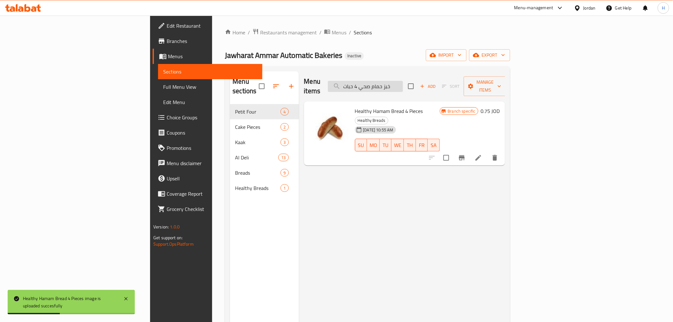
click at [403, 81] on input "خبز حمام صحي 4 حبات" at bounding box center [365, 86] width 75 height 11
paste input "نجر 5"
click at [403, 81] on input "خبز زنجر 5 حبات" at bounding box center [365, 86] width 75 height 11
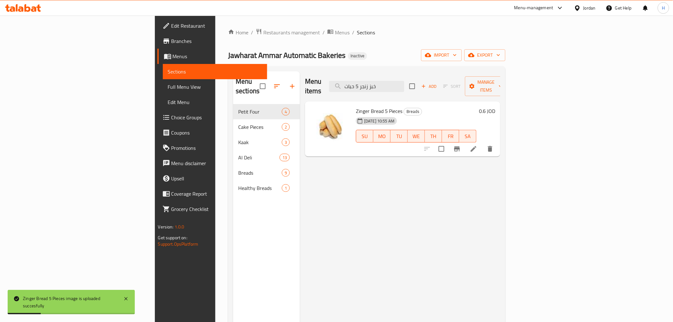
click at [403, 75] on div "Menu items خبز زنجر 5 حبات Add Sort Manage items" at bounding box center [402, 86] width 195 height 30
click at [404, 81] on input "خبز زنجر 5 حبات" at bounding box center [366, 86] width 75 height 11
paste input "راك"
click at [404, 81] on input "خبز زنجر 5 حبات" at bounding box center [366, 86] width 75 height 11
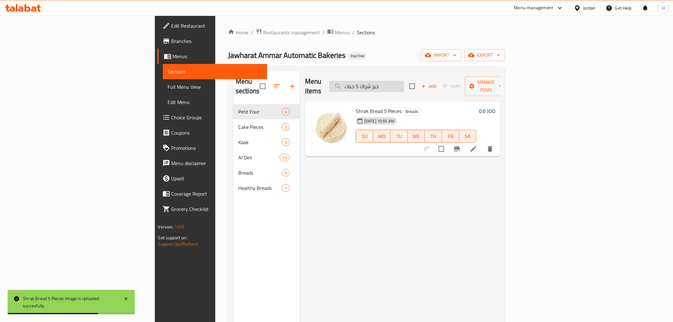
click at [404, 82] on input "خبز شراك 5 حبات" at bounding box center [366, 86] width 75 height 11
paste input "غير 1000 غ"
click at [404, 82] on input "خبز شراك 5 حبات" at bounding box center [366, 86] width 75 height 11
click at [404, 82] on input "خبز صغير 1000 غ" at bounding box center [366, 86] width 75 height 11
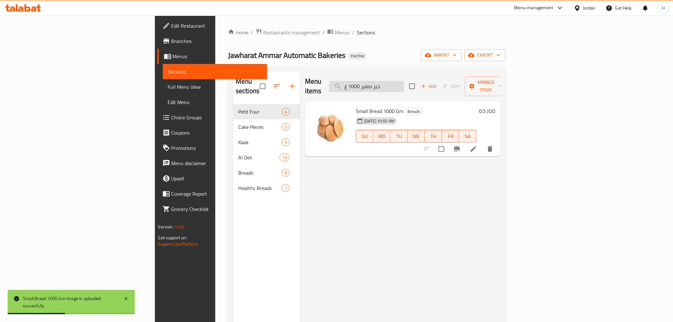
click at [404, 82] on input "خبز صغير 1000 غ" at bounding box center [366, 86] width 75 height 11
paste input "كبير 15"
click at [404, 85] on input "خبز كبير 1500 غ" at bounding box center [366, 86] width 75 height 11
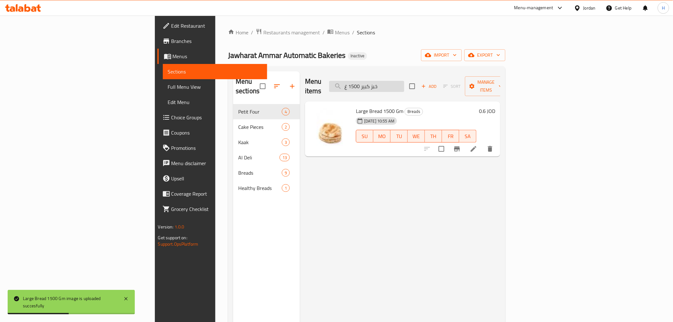
paste input "لطة زيتون حارة"
click at [404, 85] on input "سلطة زيتون حارة" at bounding box center [366, 86] width 75 height 11
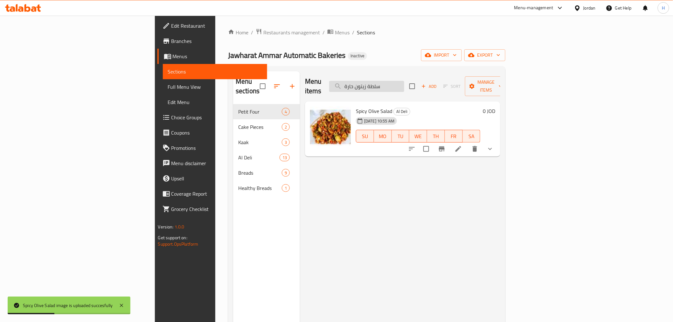
click at [404, 83] on input "سلطة زيتون حارة" at bounding box center [366, 86] width 75 height 11
paste input "search"
click at [404, 83] on input "سلطة زيتون" at bounding box center [366, 86] width 75 height 11
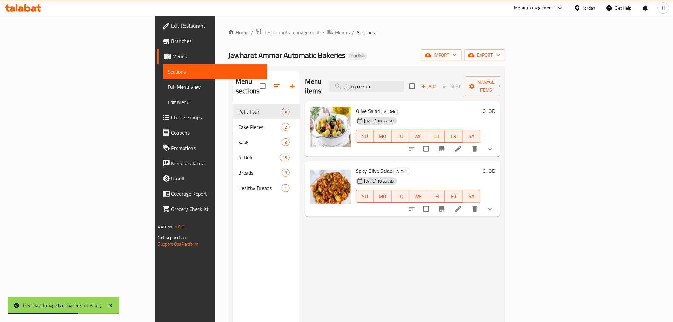
click at [418, 88] on div "Menu items سلطة زيتون Add Sort Manage items" at bounding box center [402, 86] width 195 height 30
click at [404, 83] on input "سلطة زيتون" at bounding box center [366, 86] width 75 height 11
paste input "يورة الضفتي"
click at [404, 83] on input "سنيورة الضفتين" at bounding box center [366, 86] width 75 height 11
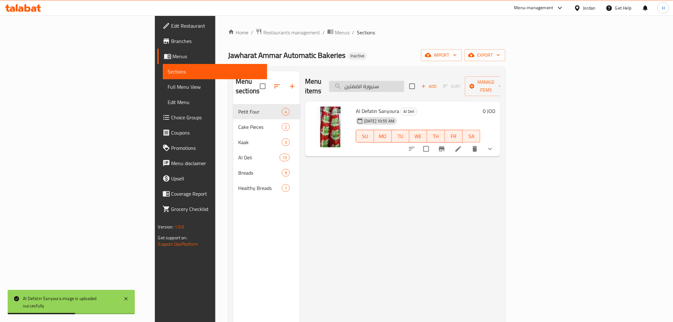
click at [404, 81] on input "سنيورة الضفتين" at bounding box center [366, 86] width 75 height 11
paste input "قدس زيتو"
click at [404, 81] on input "سنيورة القدس زيتون" at bounding box center [366, 86] width 75 height 11
click at [404, 83] on input "سنيورة القدس زيتون" at bounding box center [366, 86] width 75 height 11
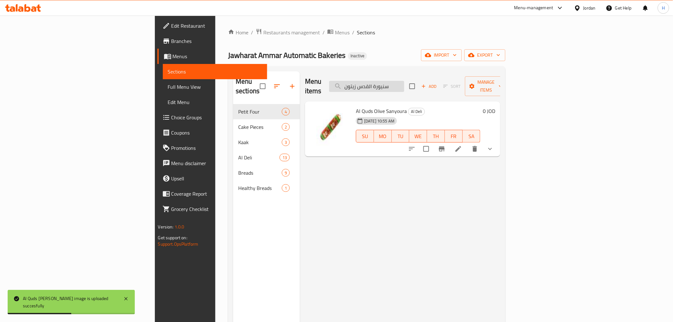
click at [404, 83] on input "سنيورة القدس زيتون" at bounding box center [366, 86] width 75 height 11
paste input "اده"
click at [404, 83] on input "سنيورة القدس ساده" at bounding box center [366, 86] width 75 height 11
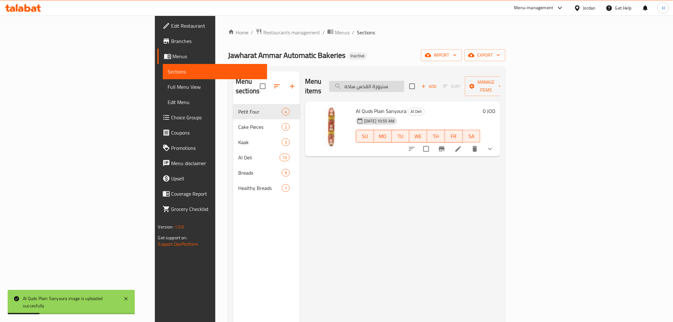
click at [404, 83] on input "سنيورة القدس ساده" at bounding box center [366, 86] width 75 height 11
paste input "فلفل"
drag, startPoint x: 415, startPoint y: 89, endPoint x: 418, endPoint y: 86, distance: 4.5
click at [415, 89] on div "Menu items سنيورة القدس فلفل Add Sort Manage items" at bounding box center [402, 86] width 195 height 30
click at [404, 86] on input "سنيورة القدس فلفل" at bounding box center [366, 86] width 75 height 11
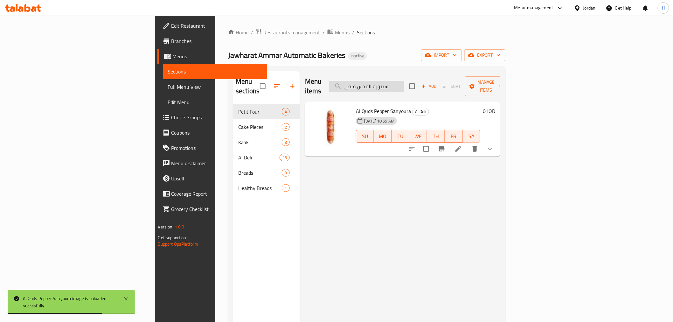
click at [404, 86] on input "سنيورة القدس فلفل" at bounding box center [366, 86] width 75 height 11
paste input "طة"
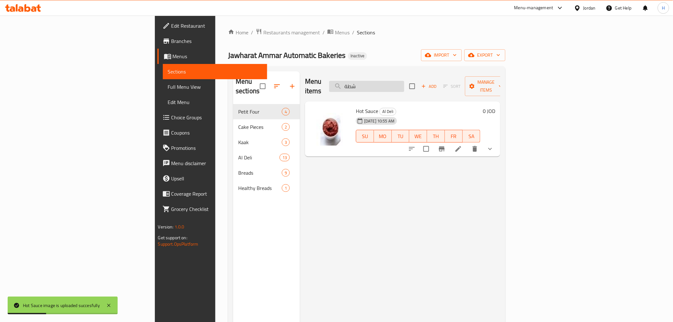
click at [404, 81] on input "شطة" at bounding box center [366, 86] width 75 height 11
paste input "حن برازق 250 غرام"
click at [404, 81] on input "صحن برازق 250 غرام" at bounding box center [366, 86] width 75 height 11
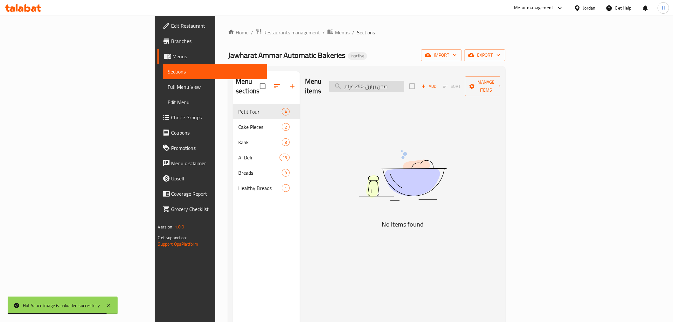
click at [404, 82] on input "صحن برازق 250 غرام" at bounding box center [366, 86] width 75 height 11
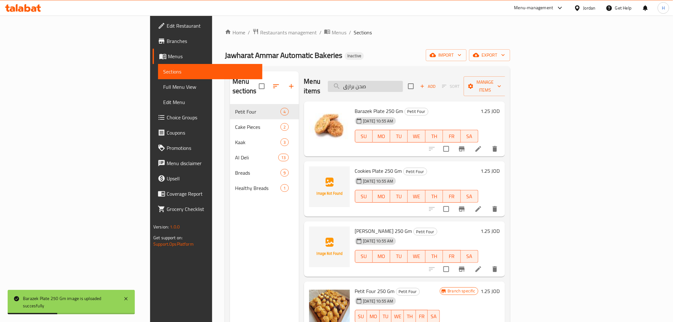
click at [403, 84] on input "صحن برازق" at bounding box center [365, 86] width 75 height 11
paste input "كوكيز 250 غم"
click at [403, 84] on input "صحن كوكيز 250 غم" at bounding box center [365, 86] width 75 height 11
click at [403, 81] on input "صحن كوكيز 250 غم" at bounding box center [365, 86] width 75 height 11
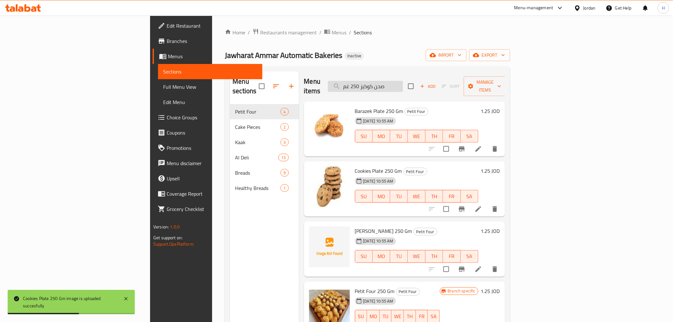
click at [403, 81] on input "صحن كوكيز 250 غم" at bounding box center [365, 86] width 75 height 11
paste input "قالب كيك ساده"
click at [403, 83] on input "قالب كيك ساده" at bounding box center [365, 86] width 75 height 11
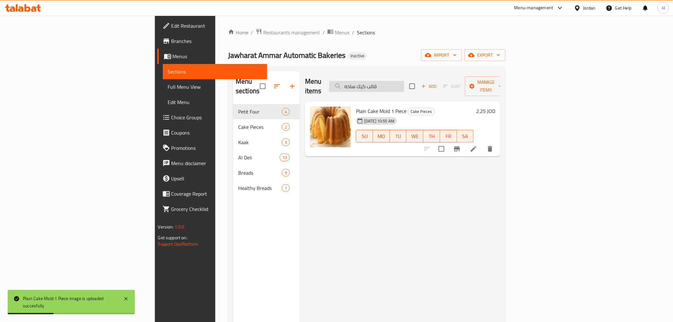
click at [404, 82] on input "قالب كيك ساده" at bounding box center [366, 86] width 75 height 11
paste input "ب كيك 4 حبة"
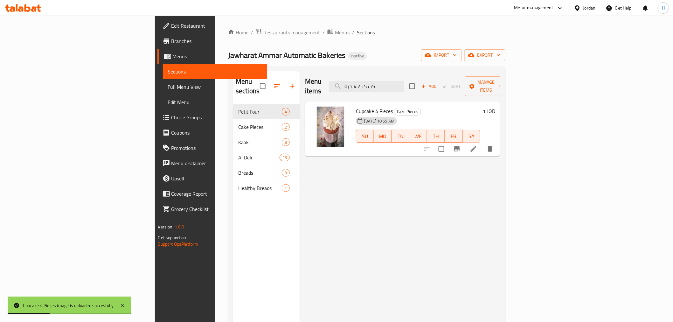
click at [408, 88] on div "Menu items كب كيك 4 حبة Add Sort Manage items" at bounding box center [402, 86] width 195 height 30
click at [404, 85] on input "كب كيك 4 حبة" at bounding box center [366, 86] width 75 height 11
paste input "ك شامي"
click at [404, 86] on input "كعك شامي" at bounding box center [366, 86] width 75 height 11
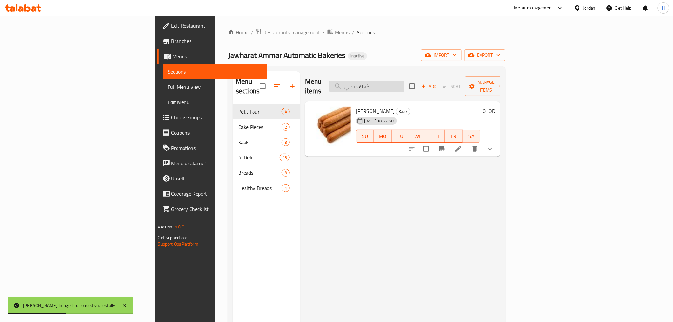
click at [404, 81] on input "كعك شامي" at bounding box center [366, 86] width 75 height 11
paste input "عك محل"
click at [403, 81] on input "كعك شامكعك محلي" at bounding box center [366, 86] width 75 height 11
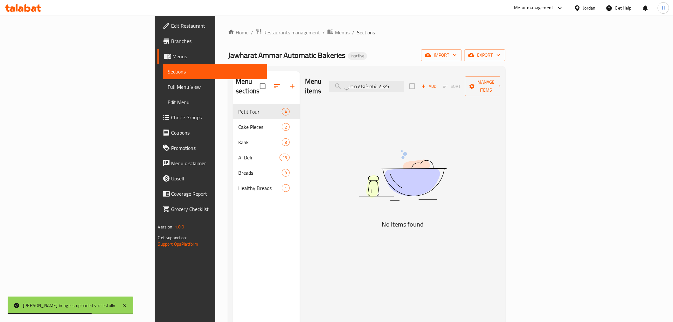
click at [406, 90] on div "Menu items كعك شامكعك محلي Add Sort Manage items" at bounding box center [402, 86] width 195 height 30
click at [404, 81] on input "كعك شامكعك محلي" at bounding box center [366, 86] width 75 height 11
paste input "عك"
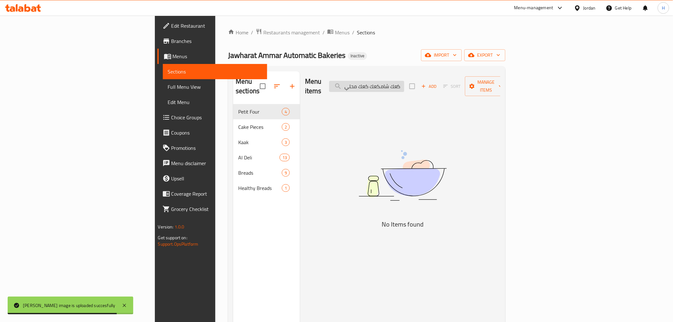
click at [404, 81] on input "كعك شامكعك كعك محلي" at bounding box center [366, 86] width 75 height 11
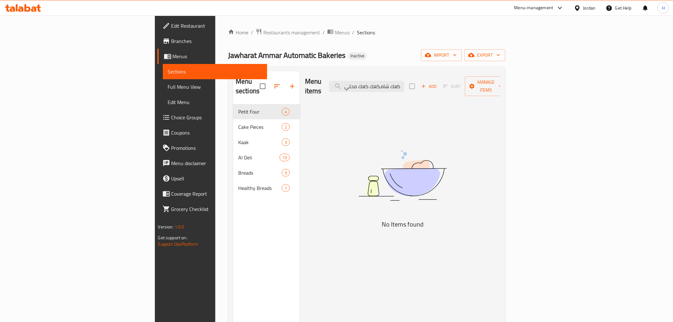
paste input "search"
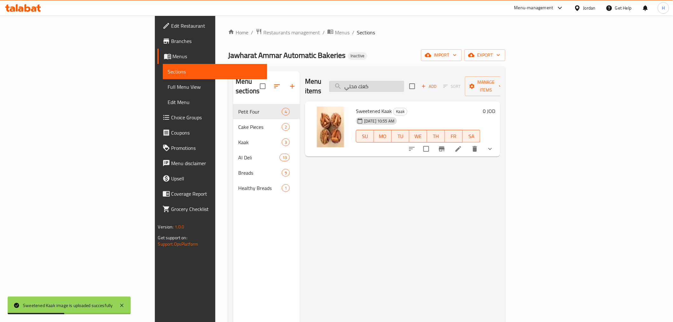
click at [403, 83] on input "كعك محلي" at bounding box center [366, 86] width 75 height 11
paste input "والح"
click at [415, 89] on div "Menu items كعك موالح Add Sort Manage items" at bounding box center [402, 86] width 195 height 30
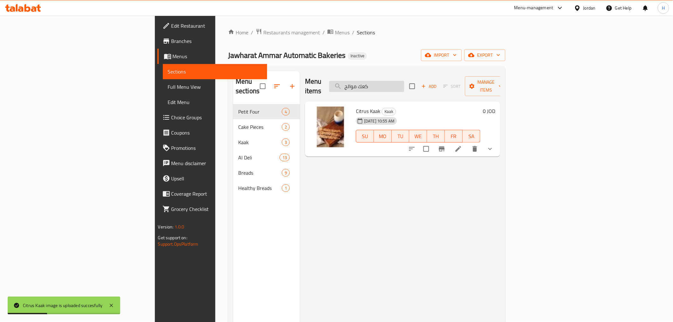
click at [404, 86] on input "كعك موالح" at bounding box center [366, 86] width 75 height 11
paste input "لبنة جرشية"
click at [404, 86] on input "كعكلبنة جرشيةموالح" at bounding box center [366, 86] width 75 height 11
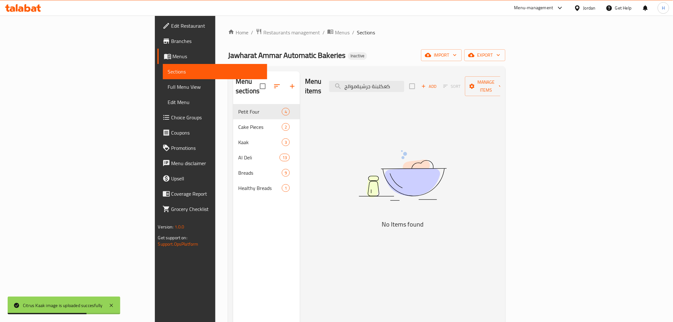
paste input "بنة جرشية"
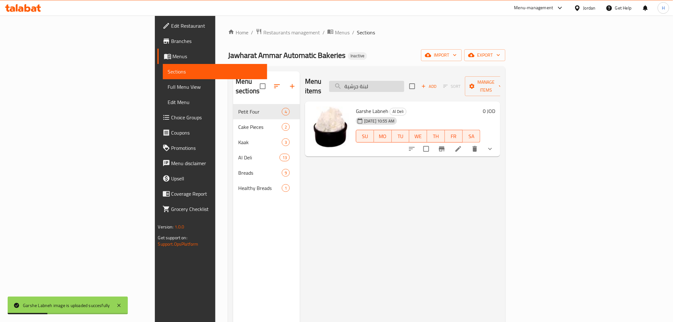
click at [404, 83] on input "لبنة جرشية" at bounding box center [366, 86] width 75 height 11
paste input "ر"
click at [404, 81] on input "لبنة طرية" at bounding box center [366, 86] width 75 height 11
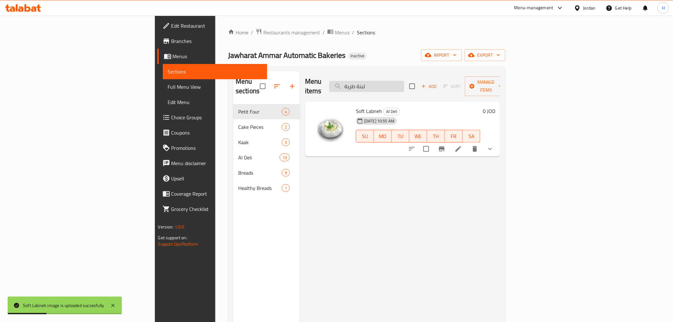
click at [404, 81] on input "لبنة طرية" at bounding box center [366, 86] width 75 height 11
paste input "خلل"
click at [404, 81] on input "لبنة طرية" at bounding box center [366, 86] width 75 height 11
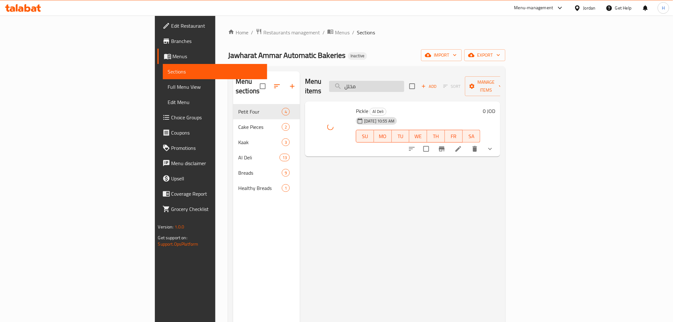
click at [404, 81] on input "مخلل" at bounding box center [366, 86] width 75 height 11
paste input "مول سميد 250 غم"
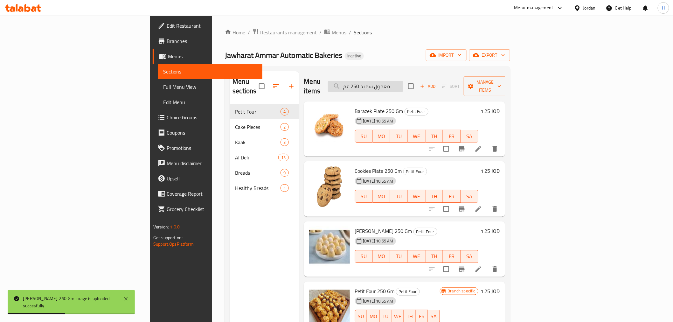
click at [403, 86] on input "معمول سميد 250 غم" at bounding box center [365, 86] width 75 height 11
paste input "لل"
click at [403, 86] on input "مخلل" at bounding box center [365, 86] width 75 height 11
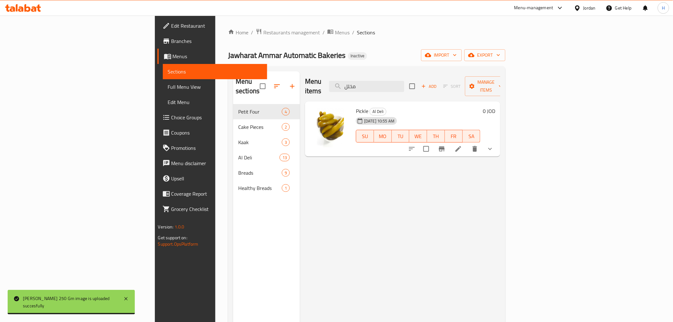
type input "مخلل"
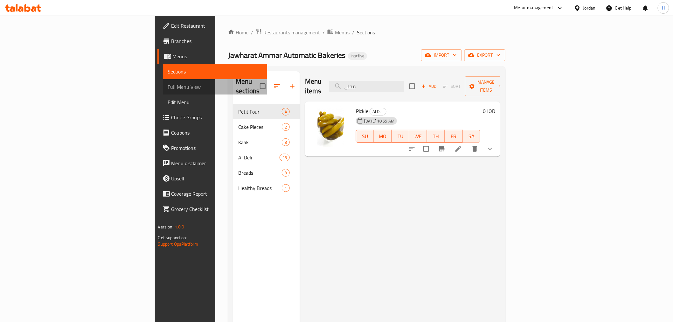
drag, startPoint x: 37, startPoint y: 90, endPoint x: 72, endPoint y: 100, distance: 36.1
click at [168, 90] on span "Full Menu View" at bounding box center [215, 87] width 94 height 8
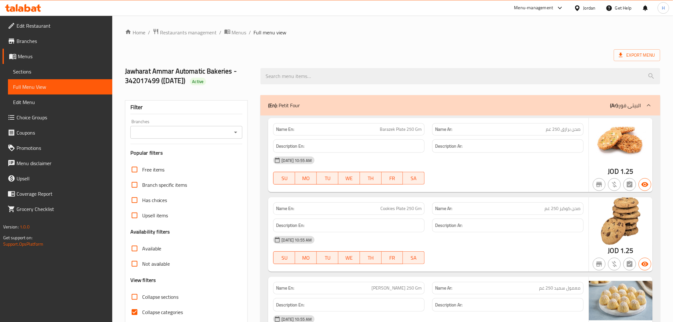
click at [183, 132] on input "Branches" at bounding box center [181, 132] width 98 height 9
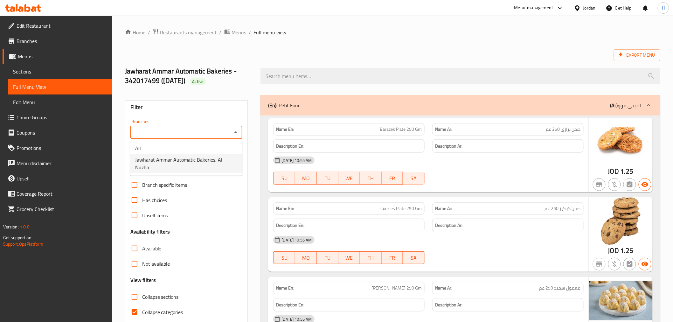
click at [199, 158] on span "Jawharat Ammar Automatic Bakeries, Al Nuzha" at bounding box center [186, 163] width 102 height 15
type input "Jawharat Ammar Automatic Bakeries, Al Nuzha"
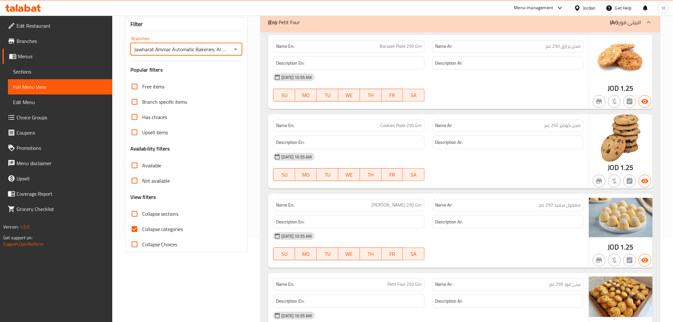
scroll to position [71, 0]
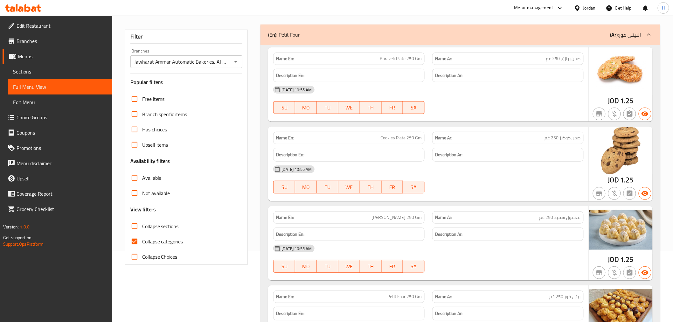
drag, startPoint x: 309, startPoint y: 34, endPoint x: 280, endPoint y: 34, distance: 29.3
click at [280, 34] on div "(En): Petit Four (Ar): البيتى فور" at bounding box center [454, 35] width 373 height 8
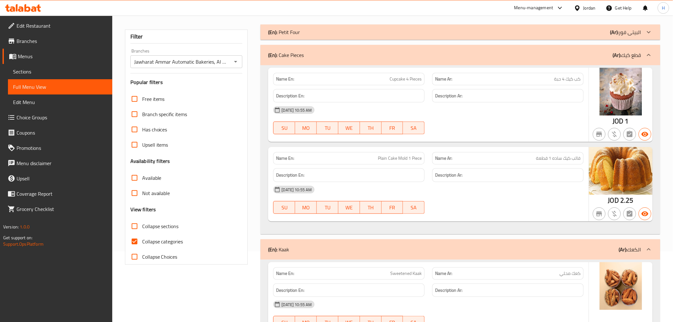
click at [310, 35] on div "(En): Petit Four (Ar): البيتى فور" at bounding box center [454, 32] width 373 height 8
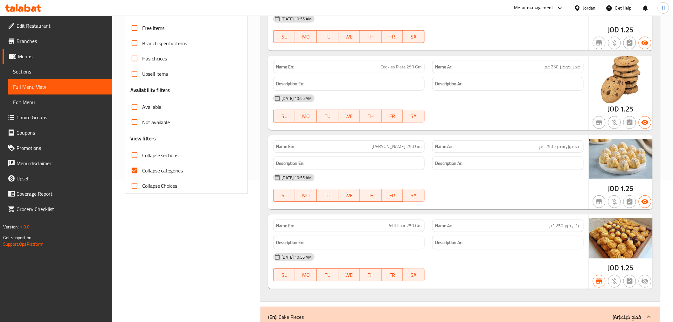
scroll to position [176, 0]
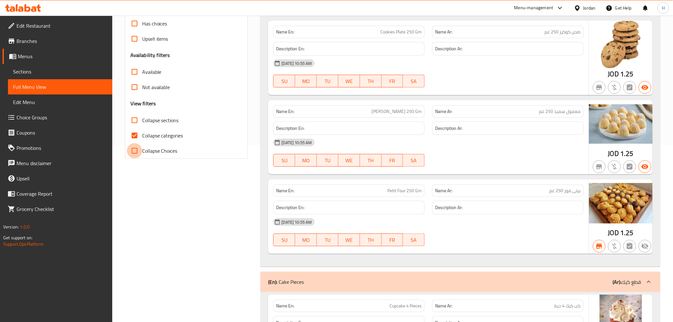
click at [135, 154] on input "Collapse Choices" at bounding box center [134, 150] width 15 height 15
checkbox input "true"
click at [135, 123] on input "Collapse sections" at bounding box center [134, 120] width 15 height 15
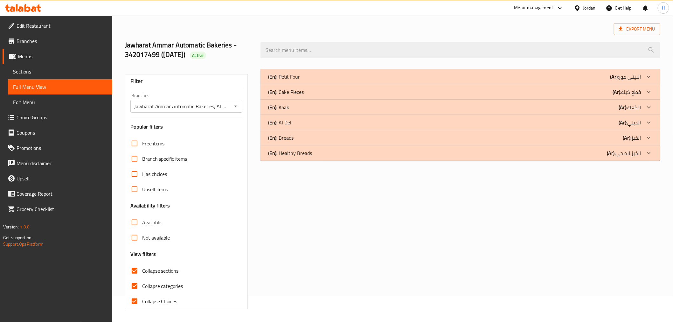
scroll to position [26, 0]
drag, startPoint x: 132, startPoint y: 269, endPoint x: 136, endPoint y: 294, distance: 25.1
click at [132, 269] on input "Collapse sections" at bounding box center [134, 270] width 15 height 15
checkbox input "false"
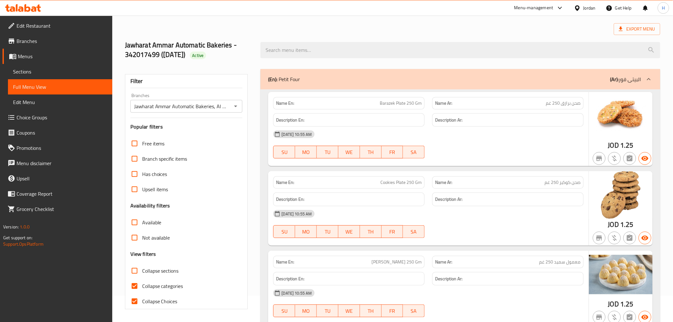
scroll to position [176, 0]
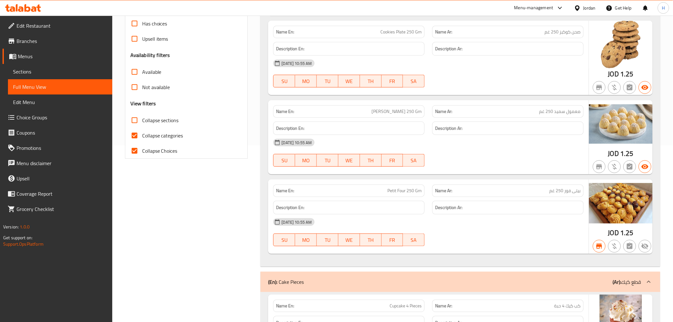
click at [135, 148] on input "Collapse Choices" at bounding box center [134, 150] width 15 height 15
checkbox input "false"
click at [131, 137] on input "Collapse categories" at bounding box center [134, 135] width 15 height 15
checkbox input "false"
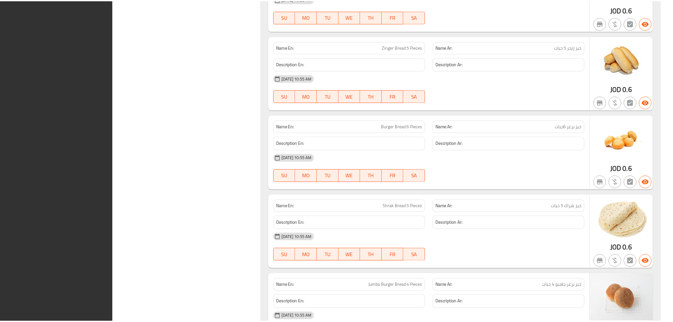
scroll to position [4625, 0]
